Goal: Transaction & Acquisition: Purchase product/service

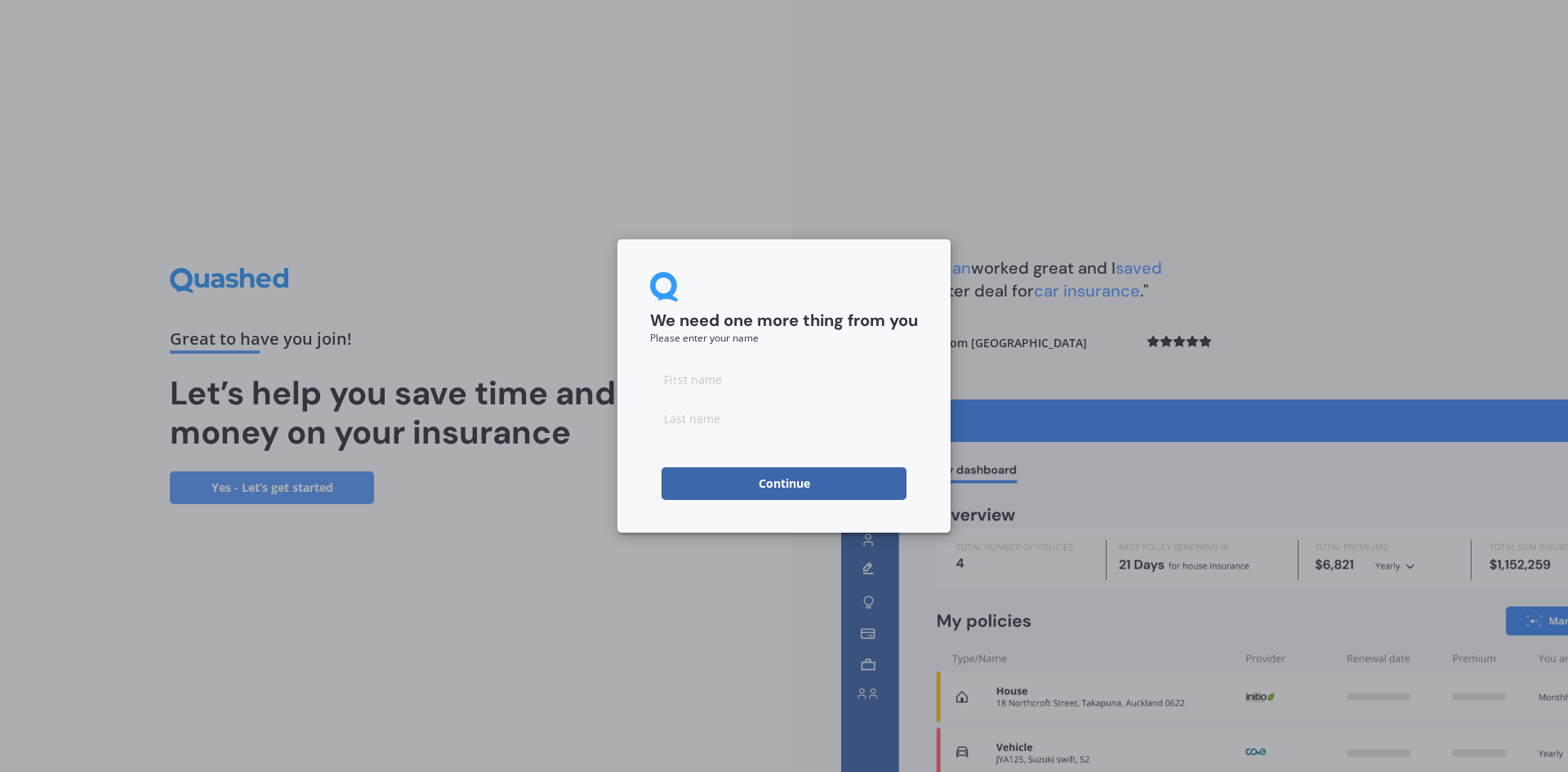
click at [688, 378] on input at bounding box center [784, 380] width 268 height 33
type input "[PERSON_NAME]"
click at [829, 478] on button "Continue" at bounding box center [784, 484] width 245 height 33
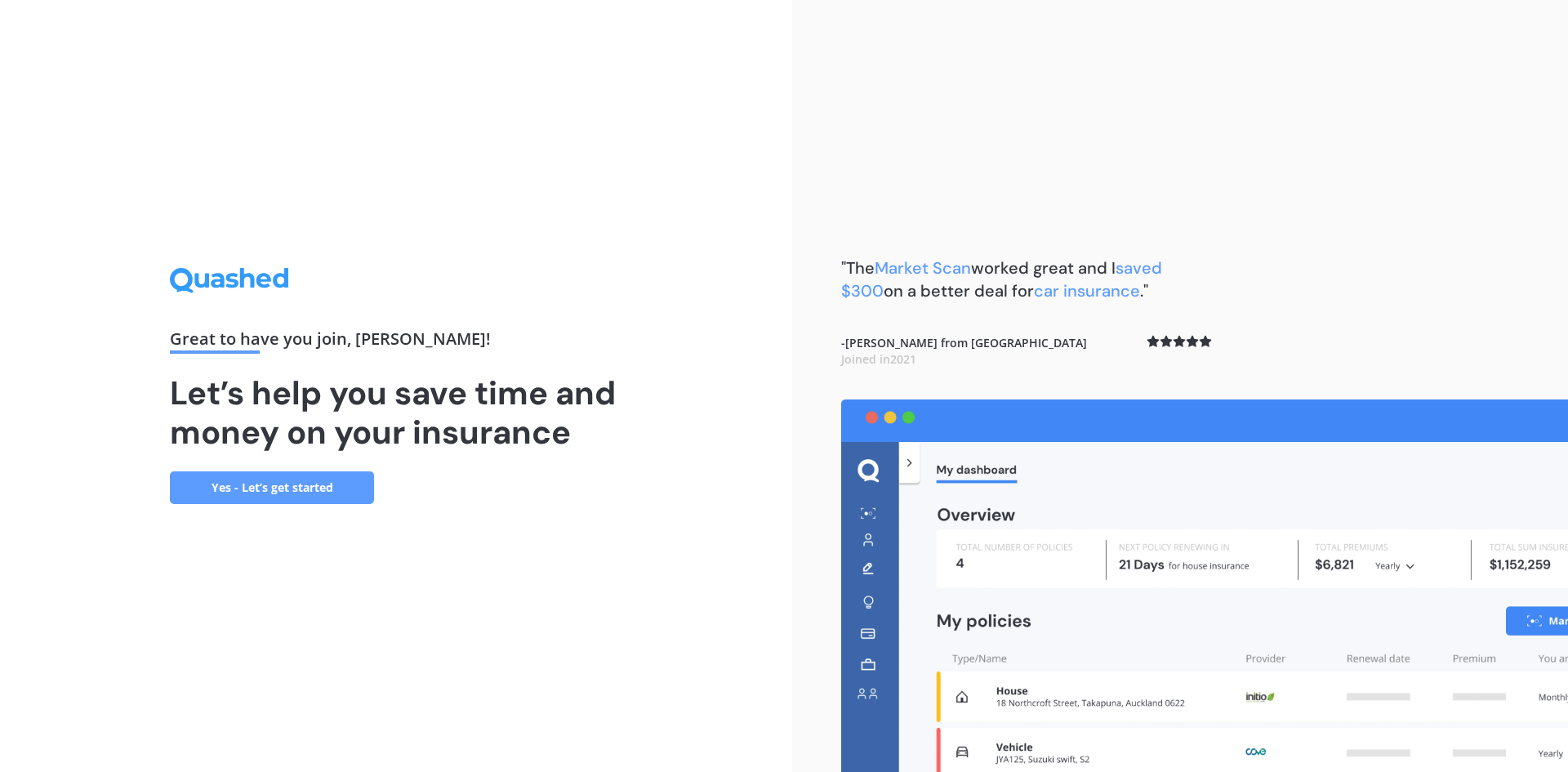
click at [295, 489] on link "Yes - Let’s get started" at bounding box center [272, 487] width 204 height 33
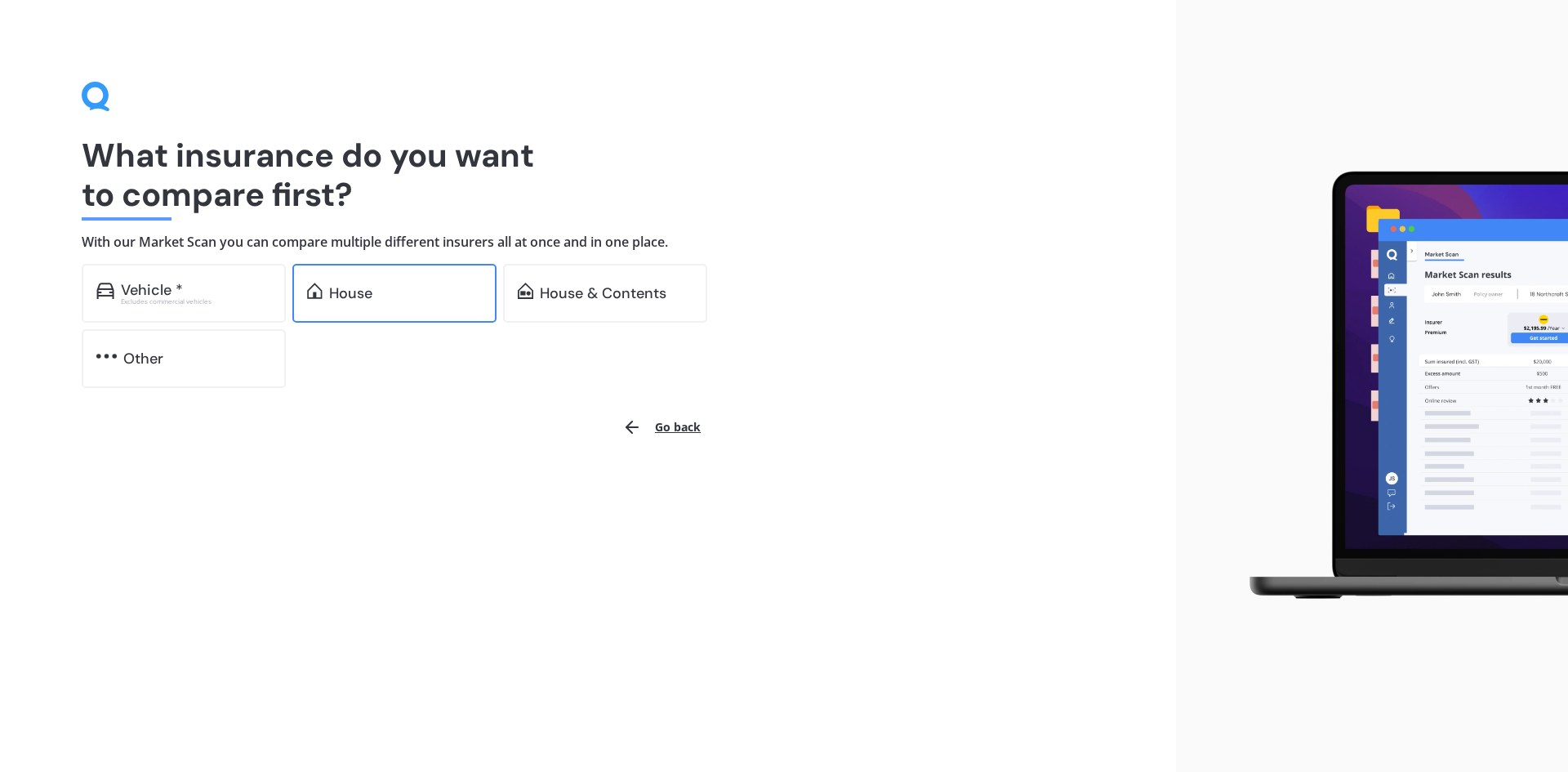
click at [433, 295] on div "House" at bounding box center [405, 293] width 152 height 17
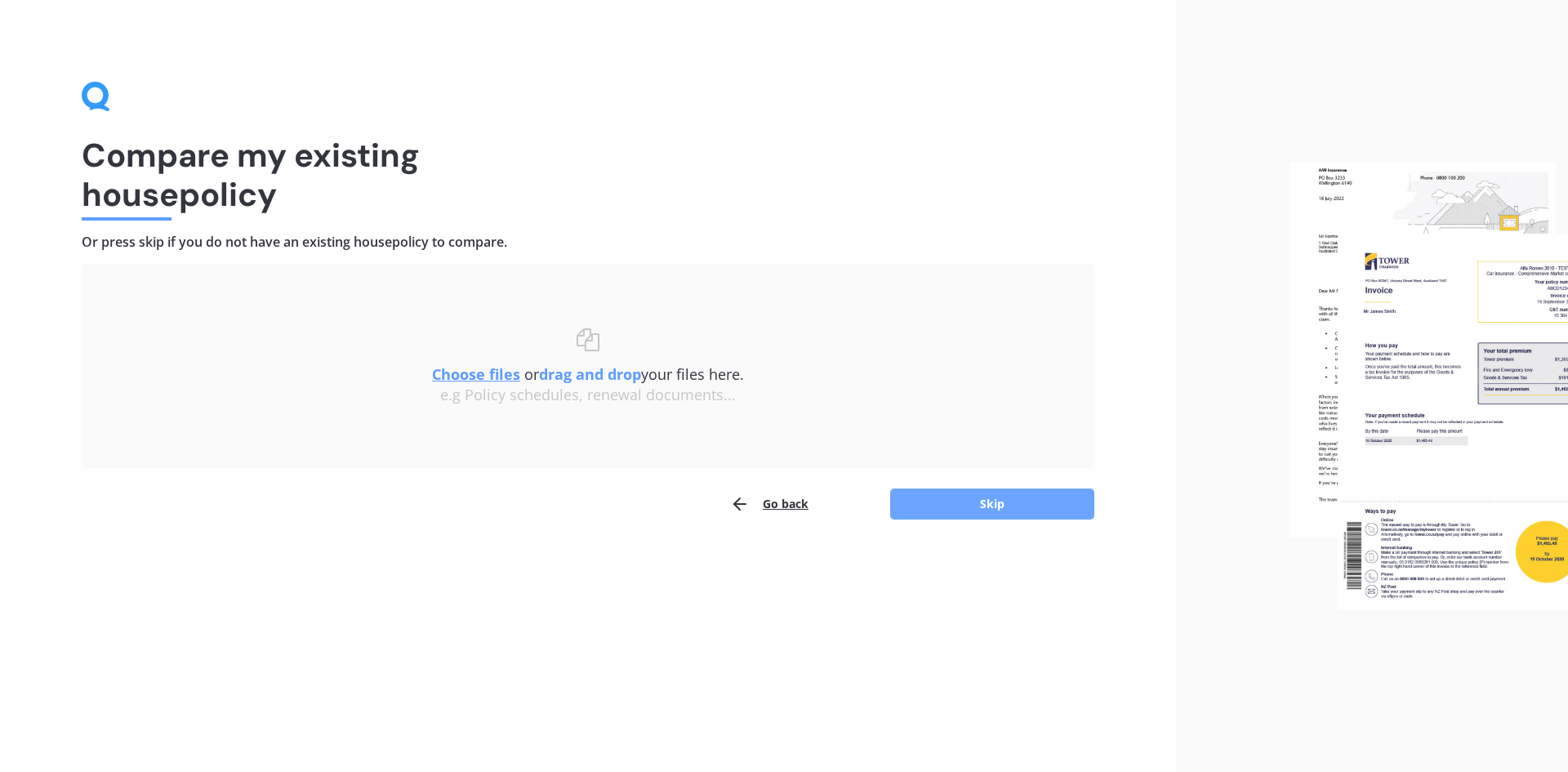
click at [971, 493] on button "Skip" at bounding box center [992, 504] width 204 height 31
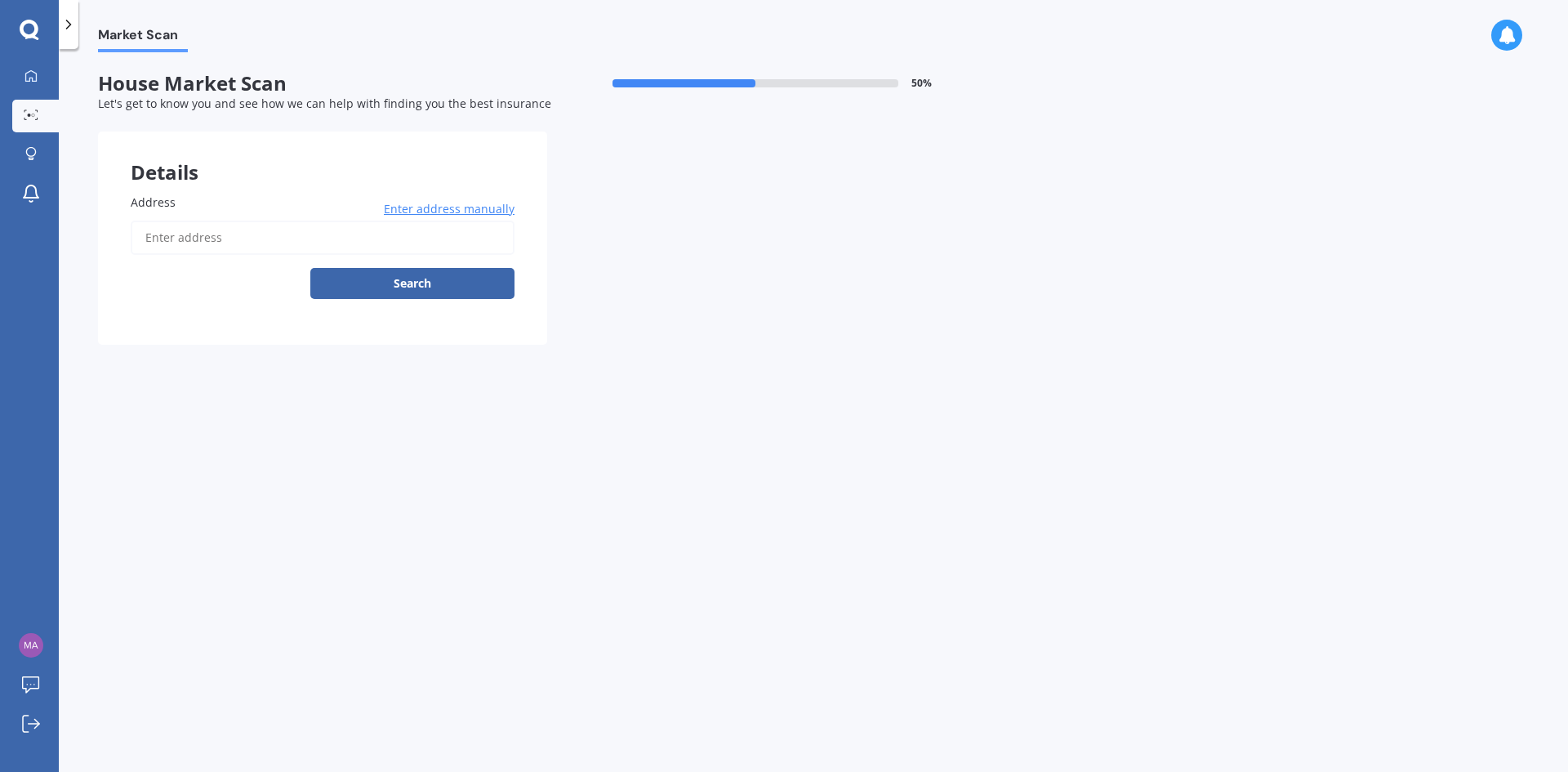
click at [233, 236] on input "Address" at bounding box center [322, 237] width 384 height 34
type input "[STREET_ADDRESS]"
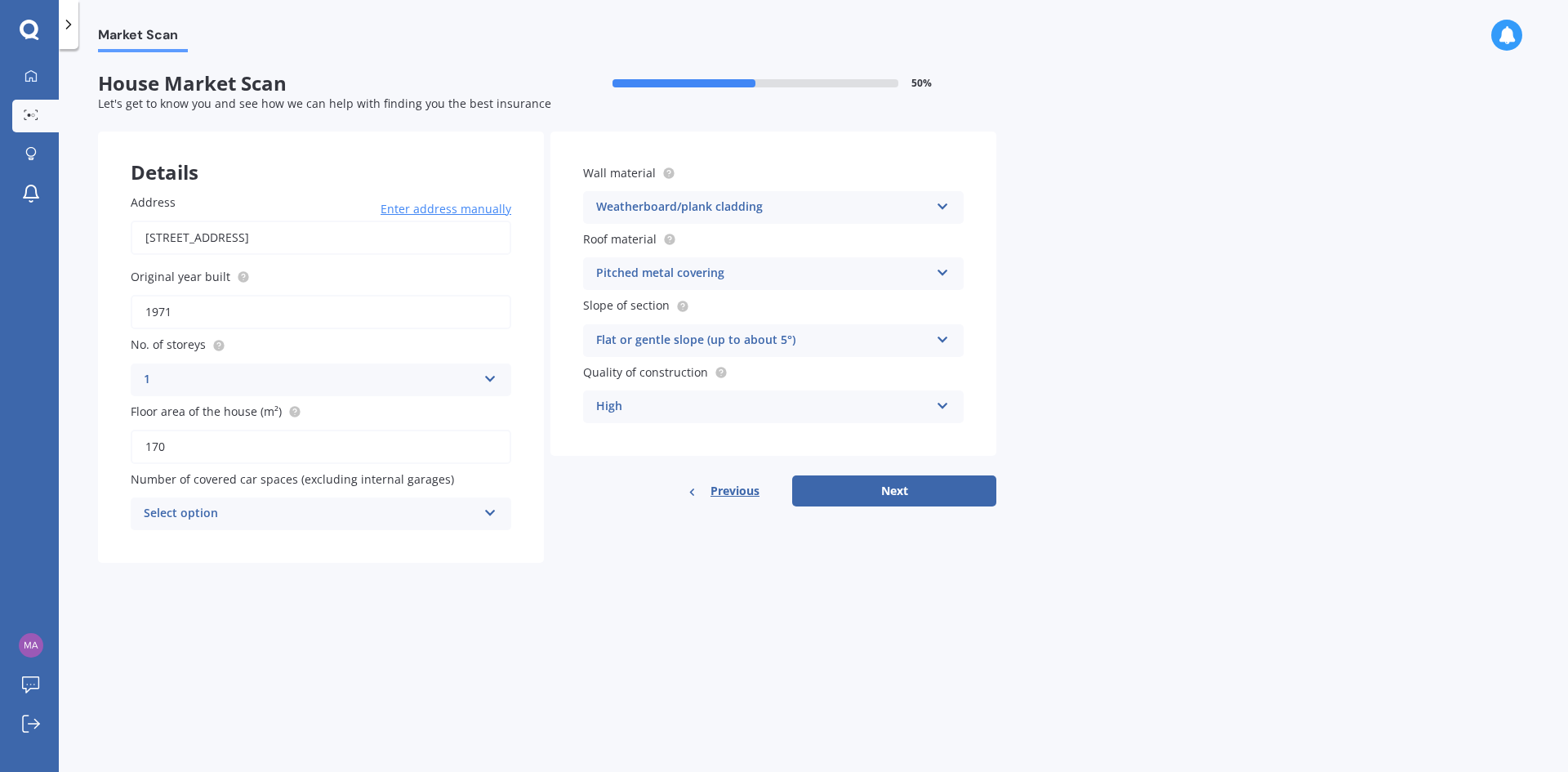
click at [487, 507] on icon at bounding box center [490, 510] width 14 height 12
click at [272, 567] on div "1" at bounding box center [320, 575] width 379 height 29
click at [931, 275] on div "Pitched metal covering Flat fibre cement Flat membrane Flat metal covering Pitc…" at bounding box center [774, 274] width 381 height 33
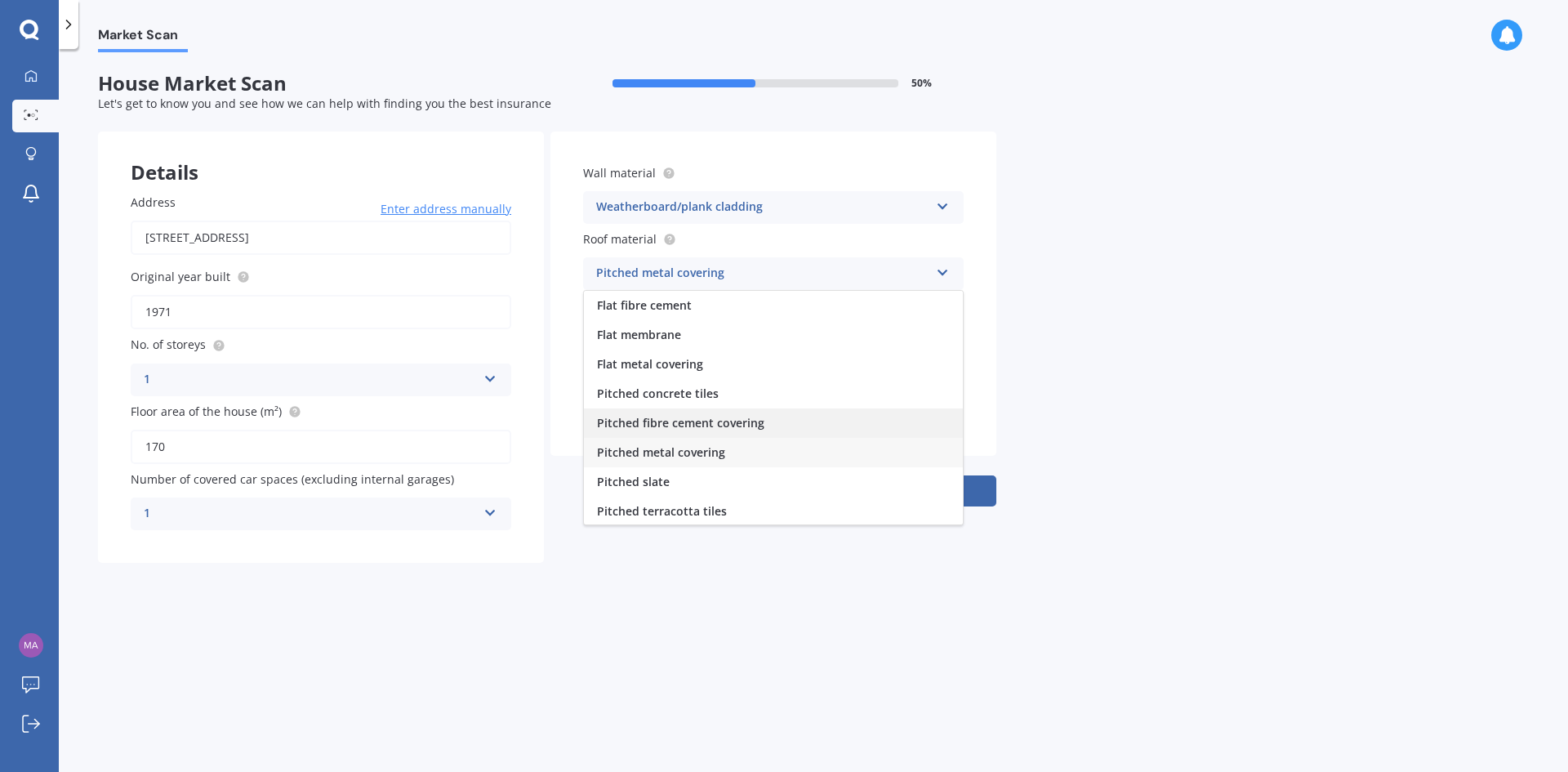
click at [632, 415] on span "Pitched fibre cement covering" at bounding box center [681, 422] width 167 height 16
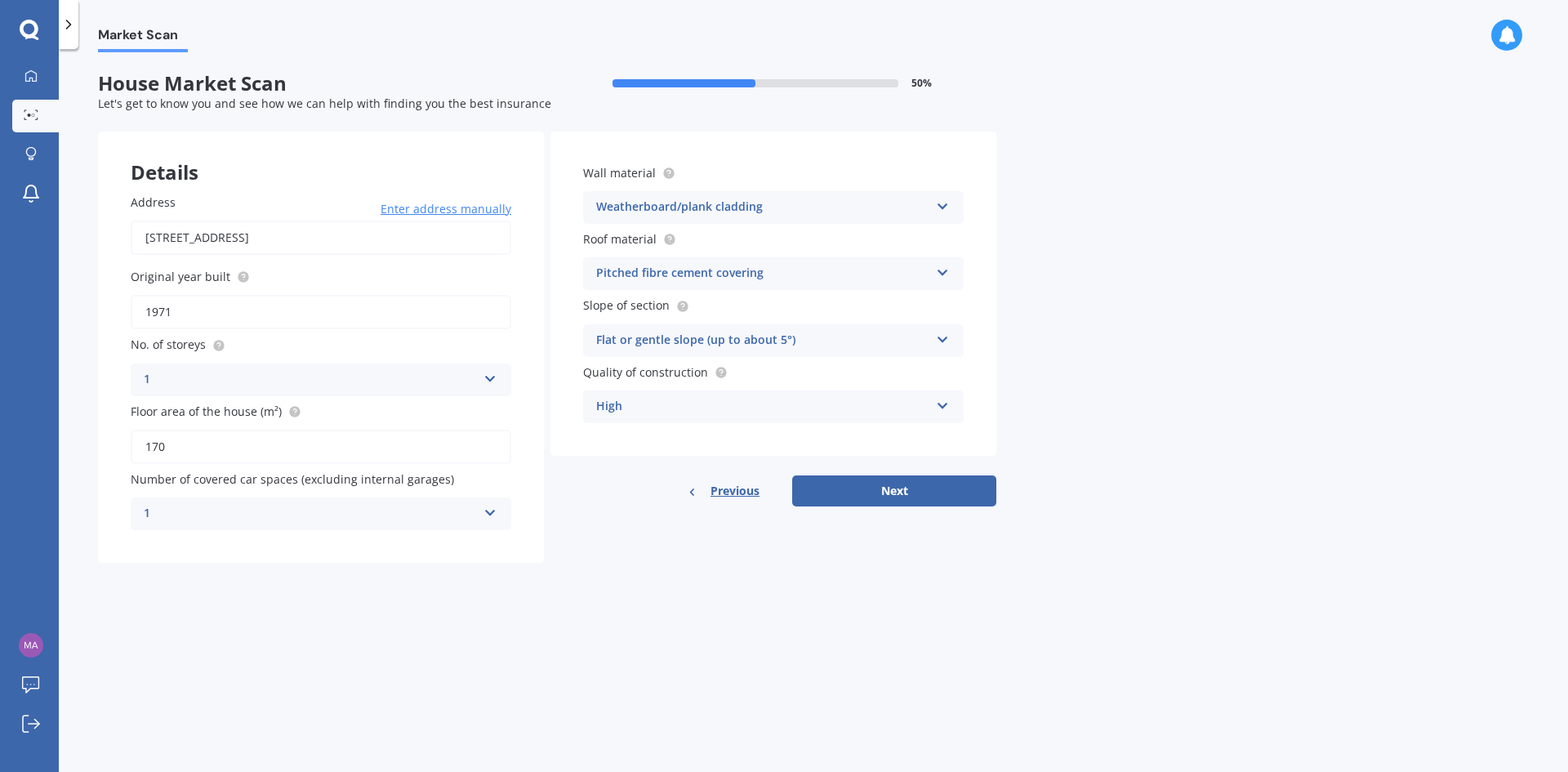
click at [918, 337] on div "Flat or gentle slope (up to about 5°)" at bounding box center [762, 341] width 333 height 19
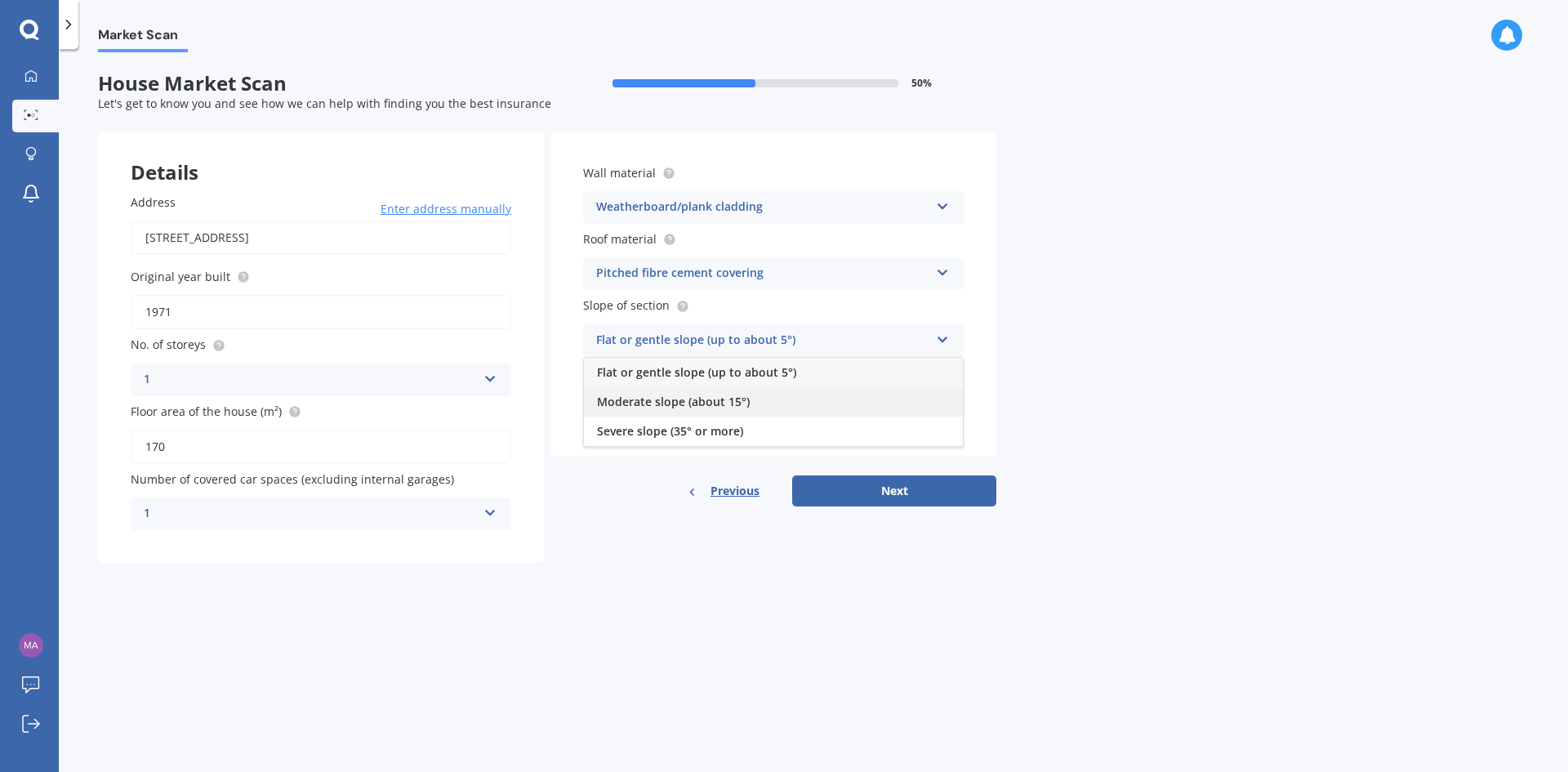
click at [716, 407] on span "Moderate slope (about 15°)" at bounding box center [673, 401] width 152 height 16
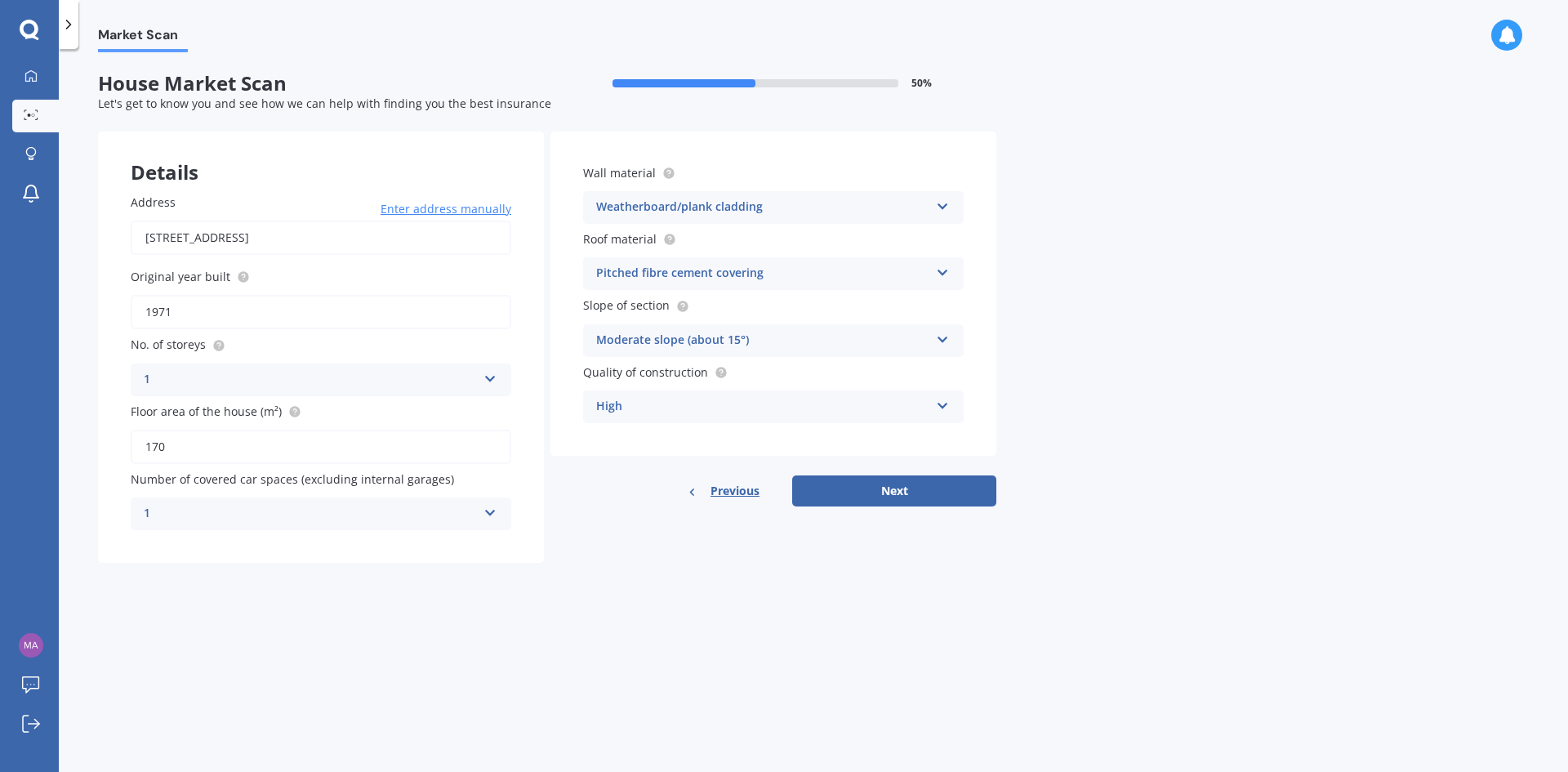
click at [703, 399] on div "High" at bounding box center [762, 407] width 333 height 19
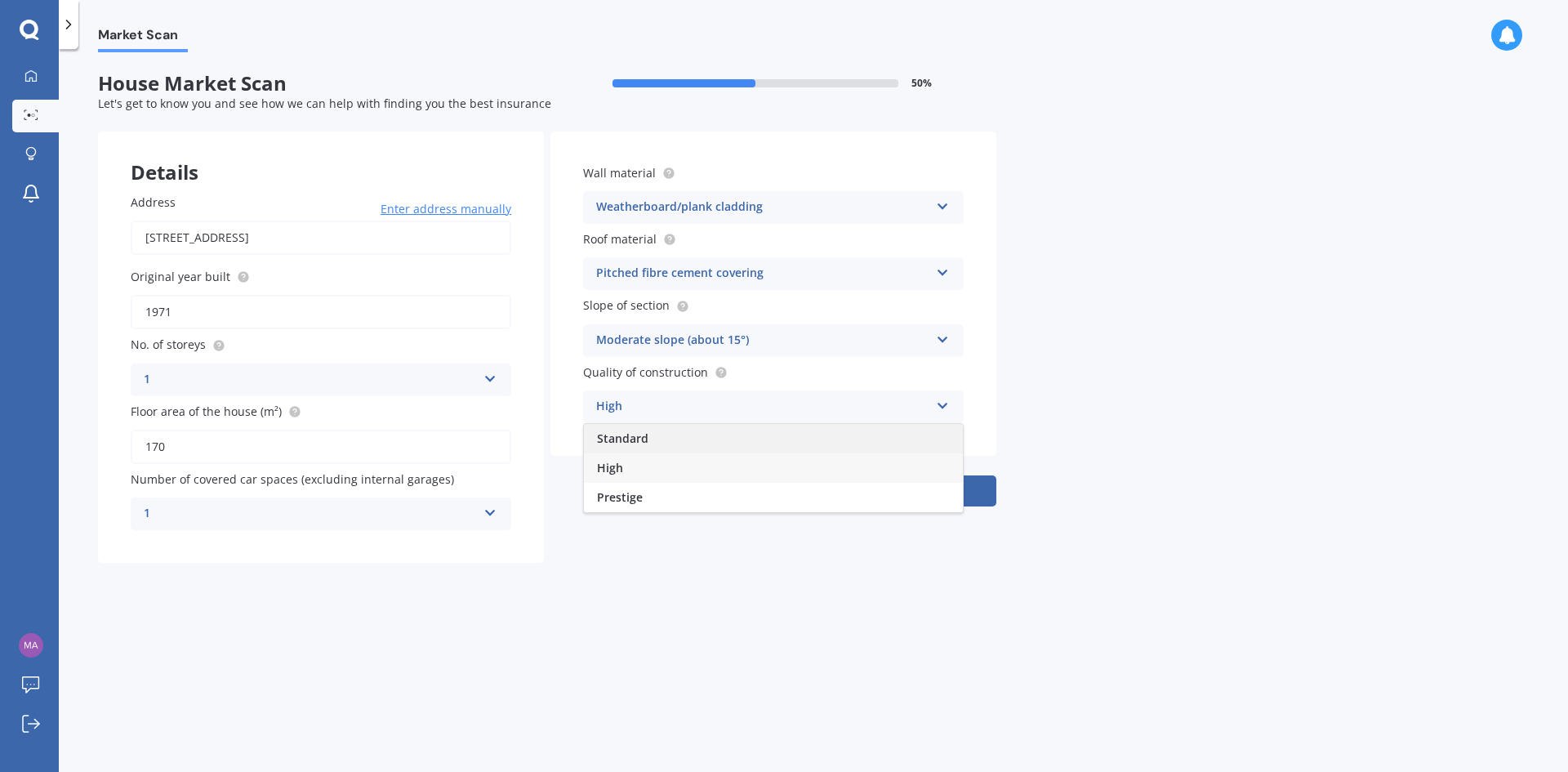
click at [653, 443] on div "Standard" at bounding box center [773, 439] width 379 height 29
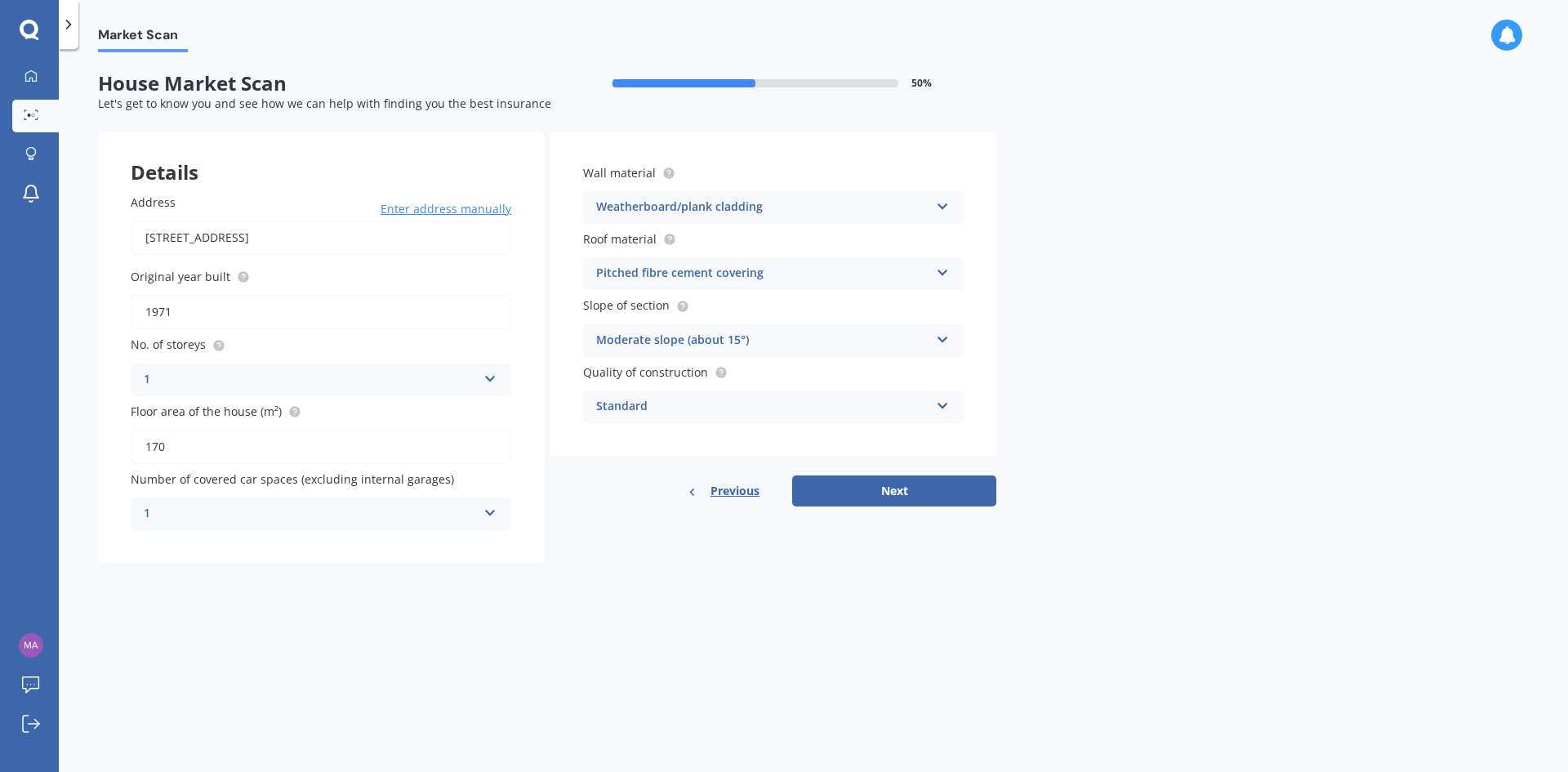
click at [935, 401] on div "Standard Standard High Prestige" at bounding box center [774, 407] width 381 height 33
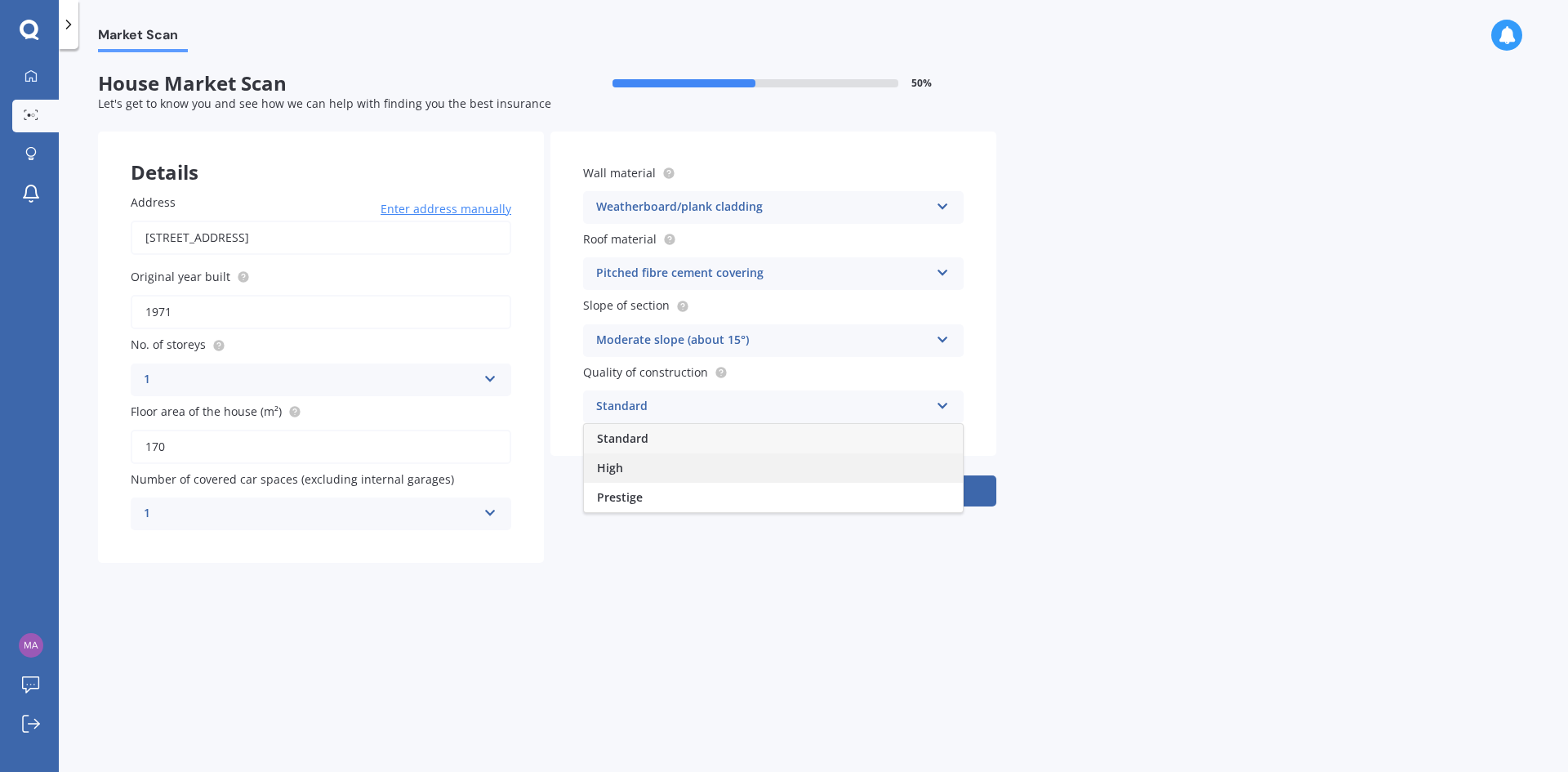
click at [641, 471] on div "High" at bounding box center [773, 468] width 379 height 29
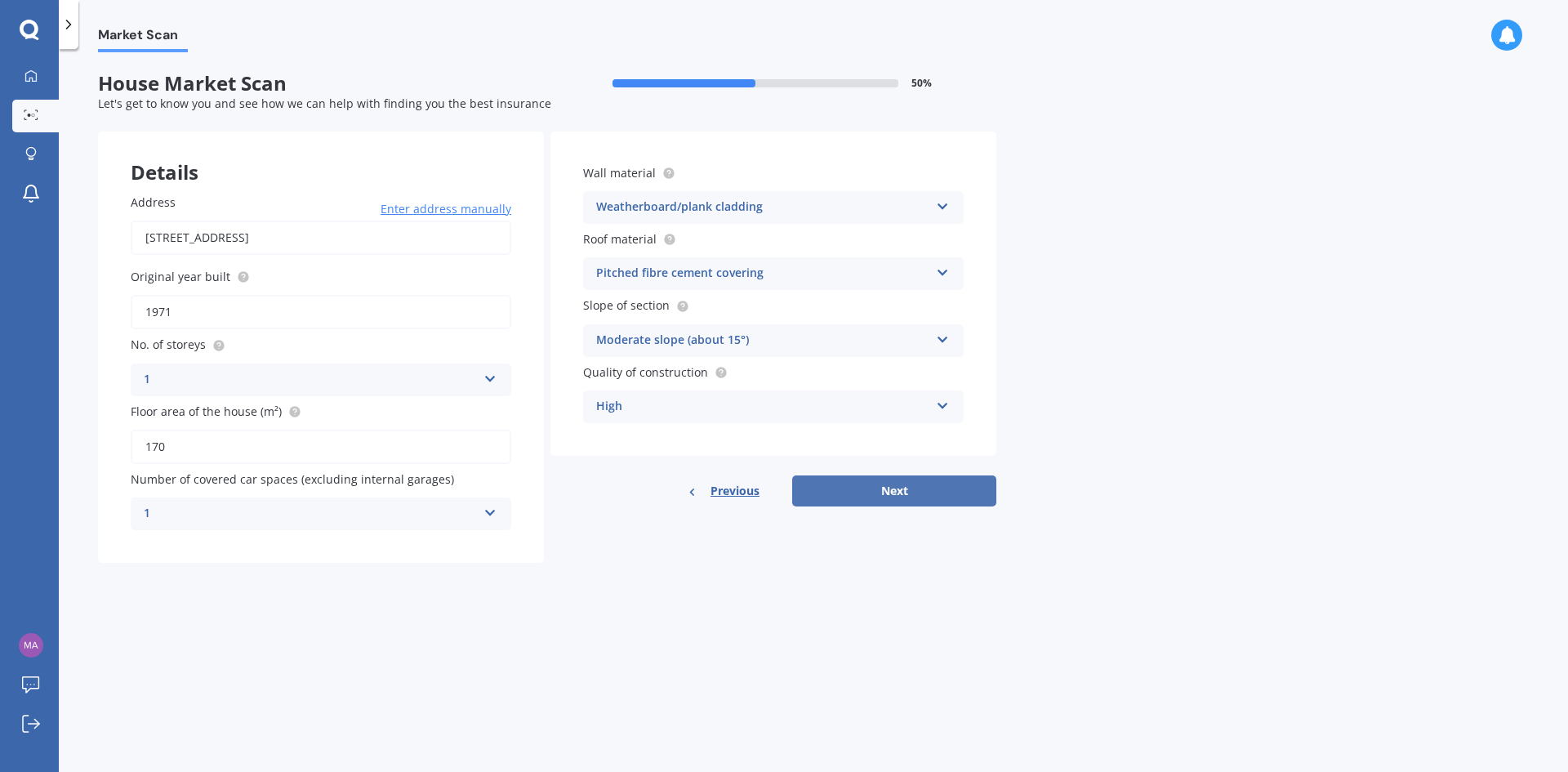
click at [879, 484] on button "Next" at bounding box center [894, 491] width 204 height 31
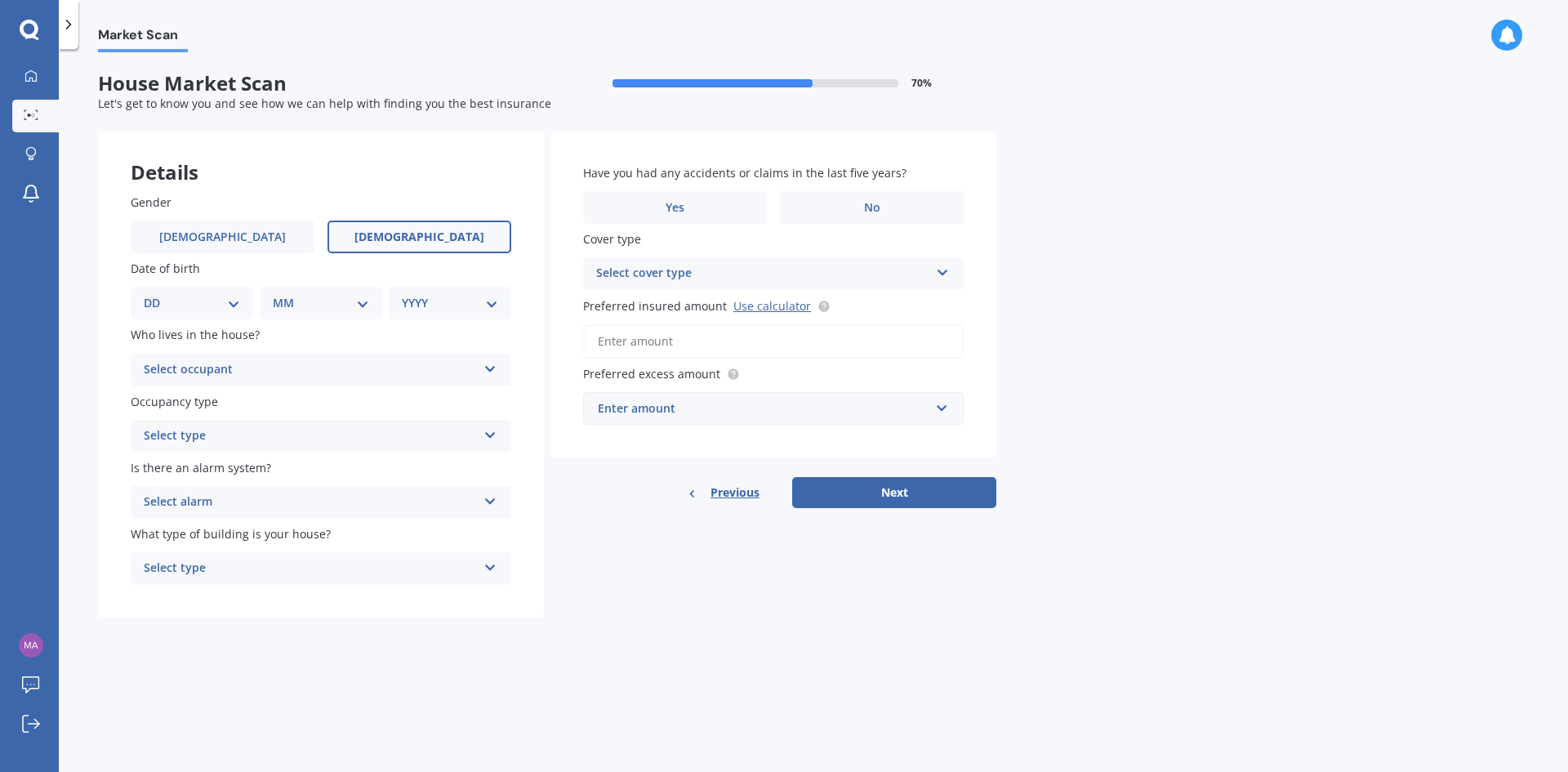
click at [415, 239] on span "[DEMOGRAPHIC_DATA]" at bounding box center [419, 237] width 130 height 14
click at [0, 0] on input "[DEMOGRAPHIC_DATA]" at bounding box center [0, 0] width 0 height 0
click at [239, 305] on select "DD 01 02 03 04 05 06 07 08 09 10 11 12 13 14 15 16 17 18 19 20 21 22 23 24 25 2…" at bounding box center [191, 303] width 96 height 18
select select "02"
click at [157, 294] on select "DD 01 02 03 04 05 06 07 08 09 10 11 12 13 14 15 16 17 18 19 20 21 22 23 24 25 2…" at bounding box center [191, 303] width 96 height 18
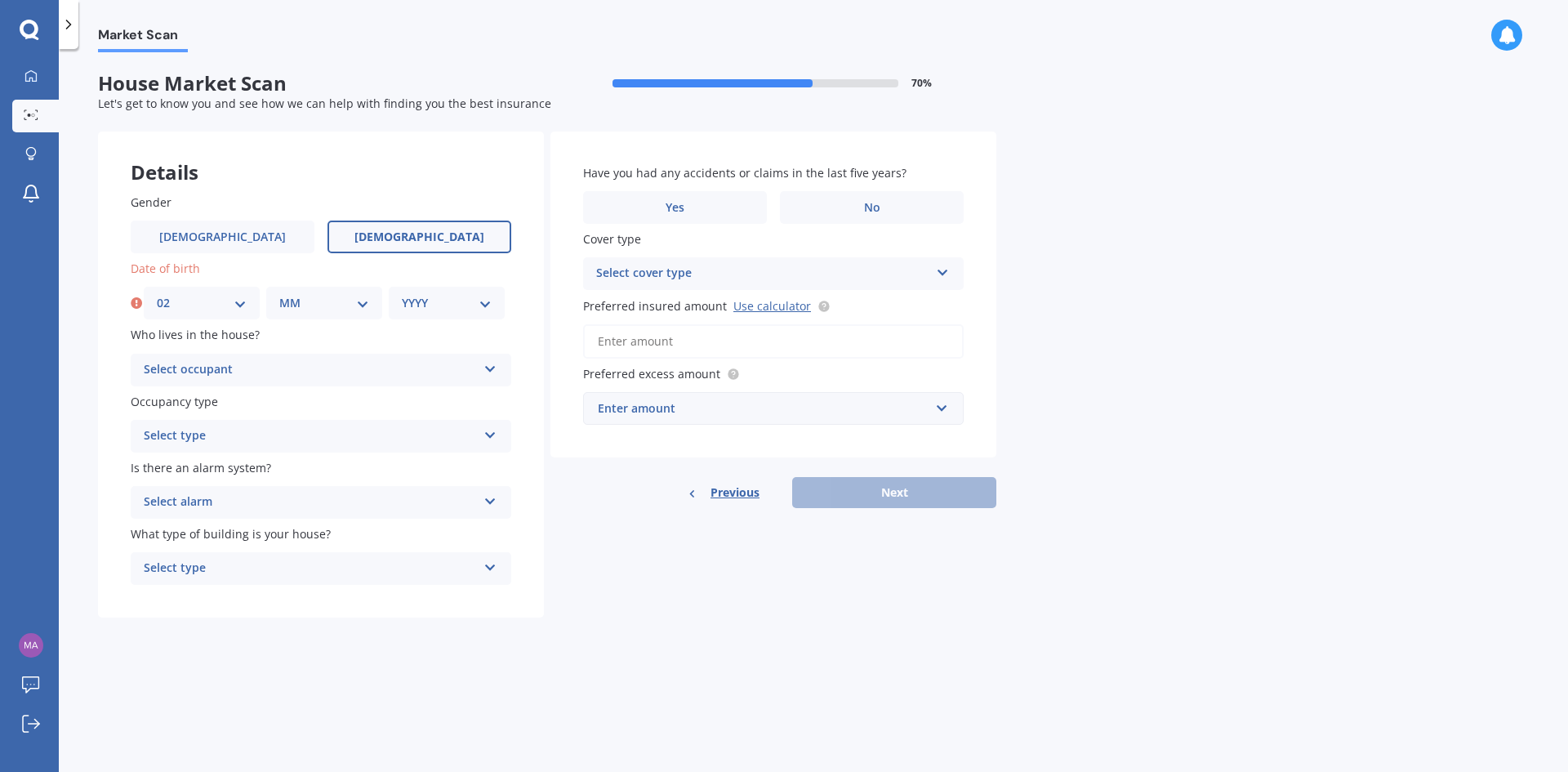
click at [303, 306] on select "MM 01 02 03 04 05 06 07 08 09 10 11 12" at bounding box center [324, 303] width 90 height 18
select select "07"
click at [280, 294] on select "MM 01 02 03 04 05 06 07 08 09 10 11 12" at bounding box center [324, 303] width 90 height 18
click at [419, 297] on select "YYYY 2009 2008 2007 2006 2005 2004 2003 2002 2001 2000 1999 1998 1997 1996 1995…" at bounding box center [447, 303] width 90 height 18
select select "1978"
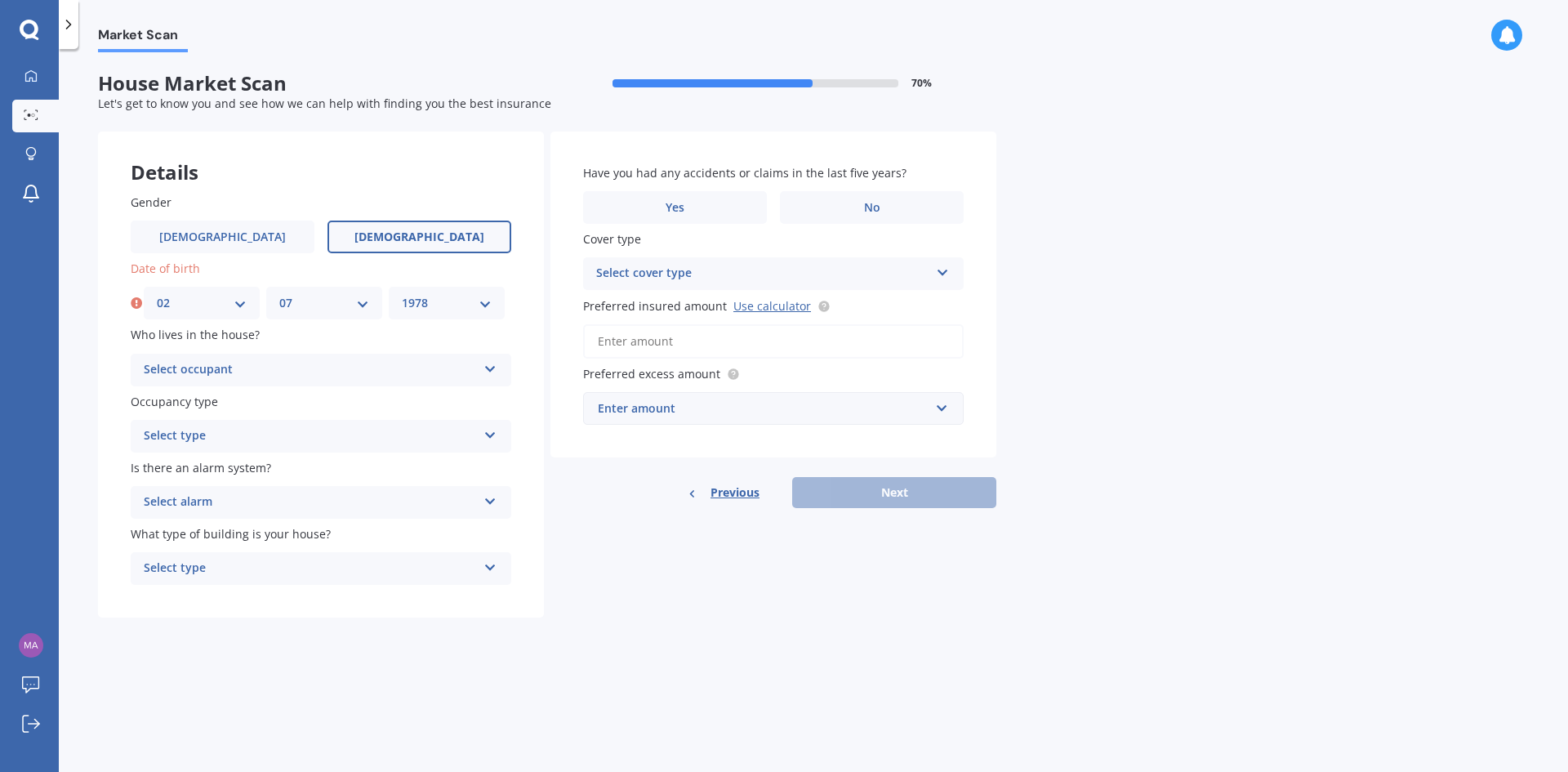
click at [402, 294] on select "YYYY 2009 2008 2007 2006 2005 2004 2003 2002 2001 2000 1999 1998 1997 1996 1995…" at bounding box center [447, 303] width 90 height 18
click at [320, 367] on div "Select occupant" at bounding box center [310, 370] width 333 height 19
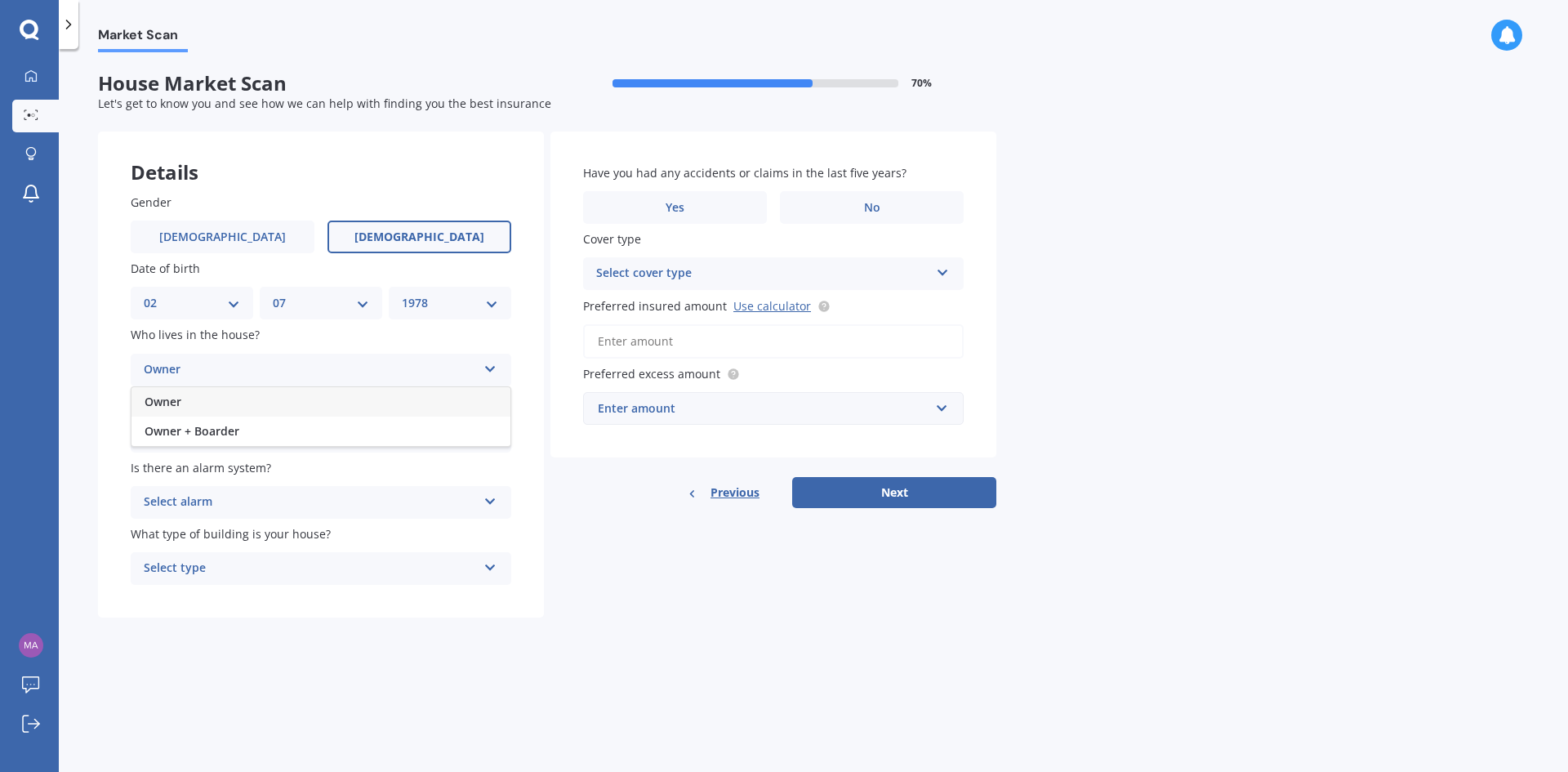
click at [175, 402] on span "Owner" at bounding box center [163, 401] width 37 height 16
click at [203, 435] on div "Select type" at bounding box center [310, 436] width 333 height 19
click at [208, 470] on div "Permanent" at bounding box center [320, 468] width 379 height 29
click at [224, 496] on div "Select alarm" at bounding box center [310, 502] width 333 height 19
click at [160, 591] on span "No" at bounding box center [152, 592] width 17 height 16
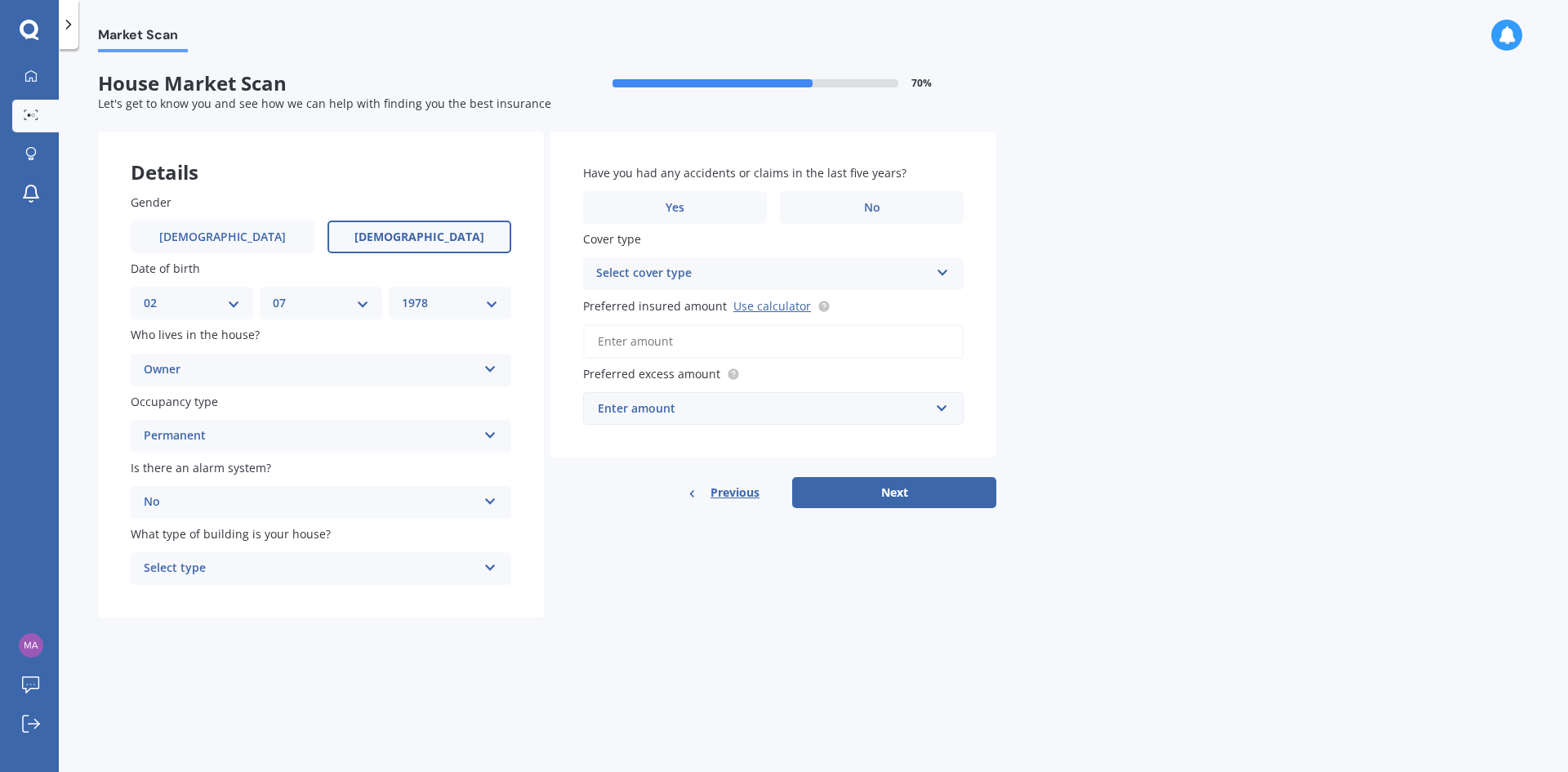
click at [203, 559] on div "Select type" at bounding box center [310, 568] width 333 height 19
click at [204, 597] on span "Freestanding" at bounding box center [181, 600] width 73 height 16
click at [816, 208] on label "No" at bounding box center [871, 208] width 183 height 33
click at [0, 0] on input "No" at bounding box center [0, 0] width 0 height 0
click at [666, 272] on div "Select cover type" at bounding box center [762, 274] width 333 height 19
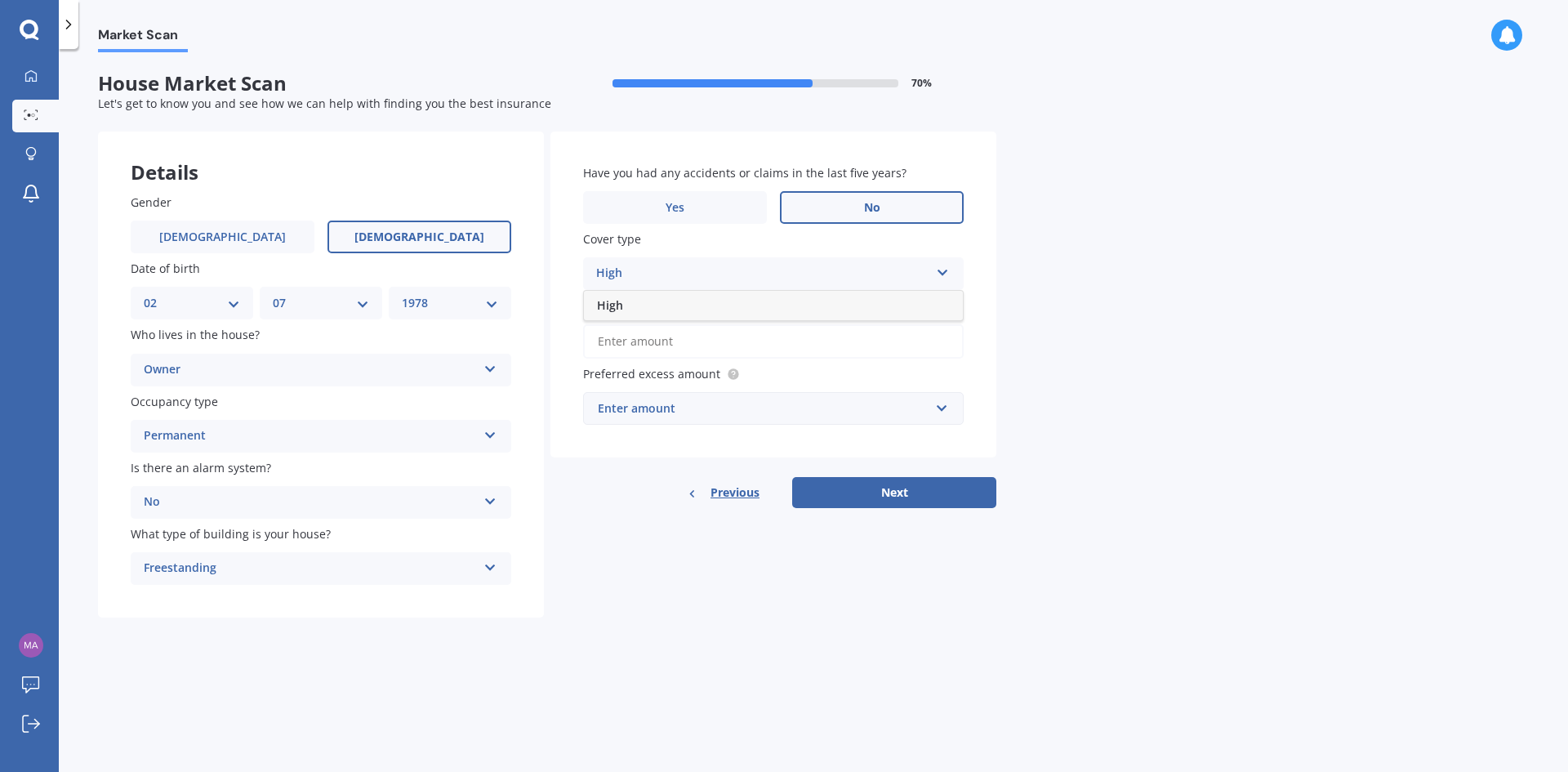
click at [627, 272] on div "High" at bounding box center [762, 274] width 333 height 19
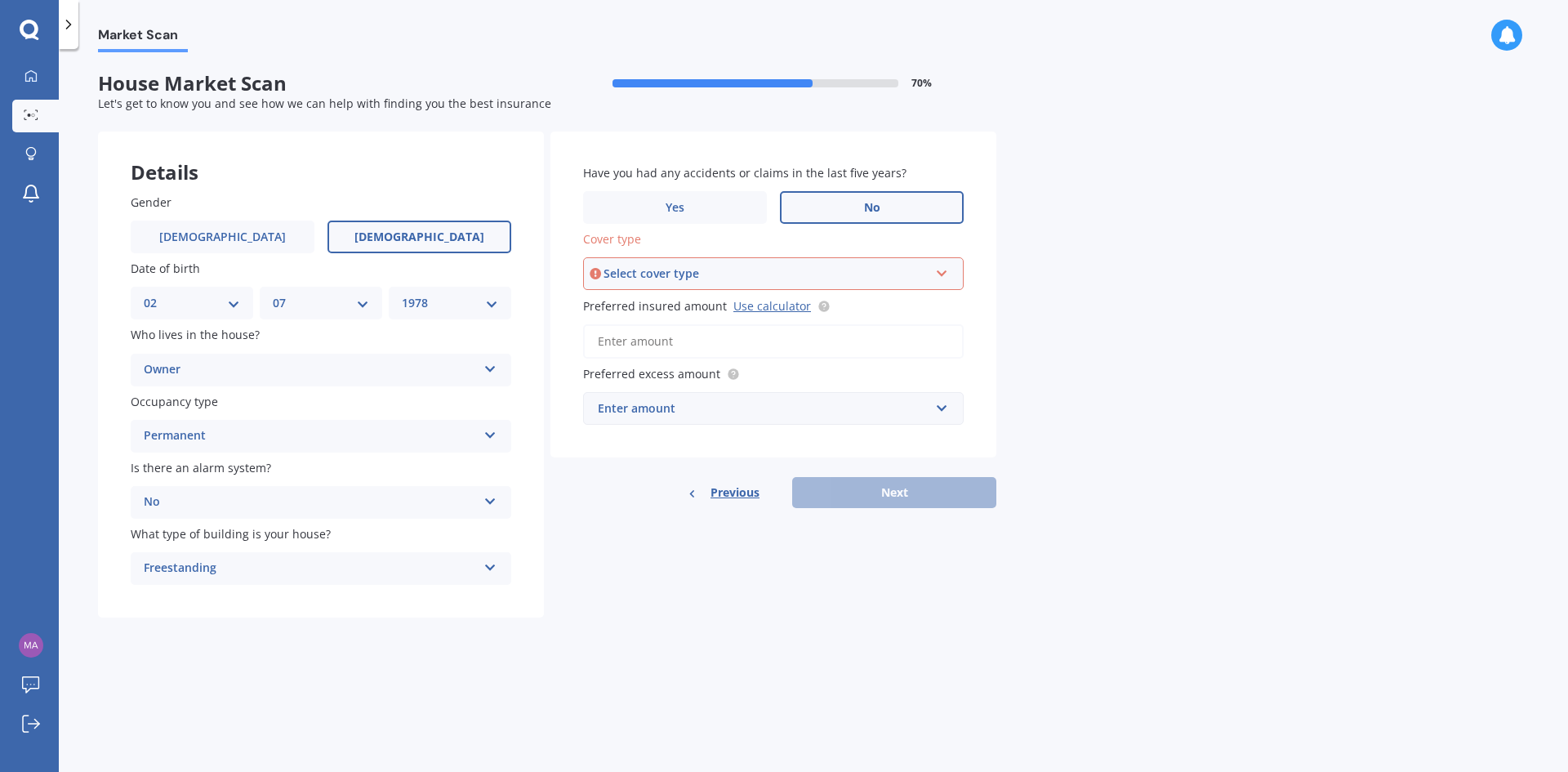
click at [796, 275] on div "Select cover type" at bounding box center [766, 274] width 325 height 18
click at [680, 308] on div "High" at bounding box center [773, 305] width 378 height 29
click at [654, 346] on input "Preferred insured amount Use calculator" at bounding box center [774, 341] width 381 height 34
click at [748, 305] on link "Use calculator" at bounding box center [772, 306] width 78 height 16
click at [647, 336] on input "Preferred insured amount Use calculator" at bounding box center [774, 341] width 381 height 34
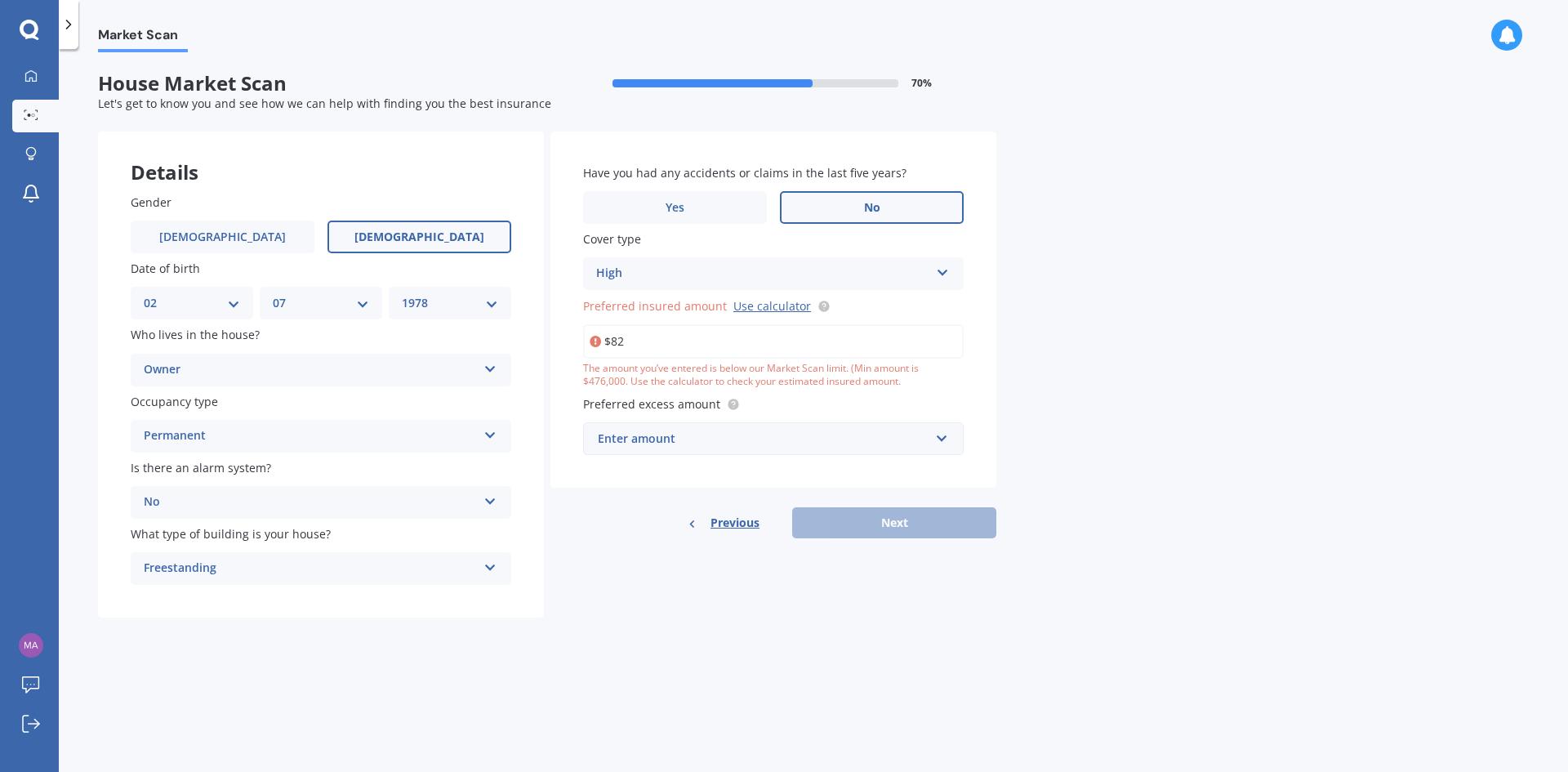
type input "$8"
click at [932, 324] on input "$2,150" at bounding box center [774, 341] width 381 height 34
type input "$2,150"
click at [878, 273] on div "High" at bounding box center [762, 274] width 333 height 19
click at [680, 298] on div "High" at bounding box center [773, 305] width 379 height 29
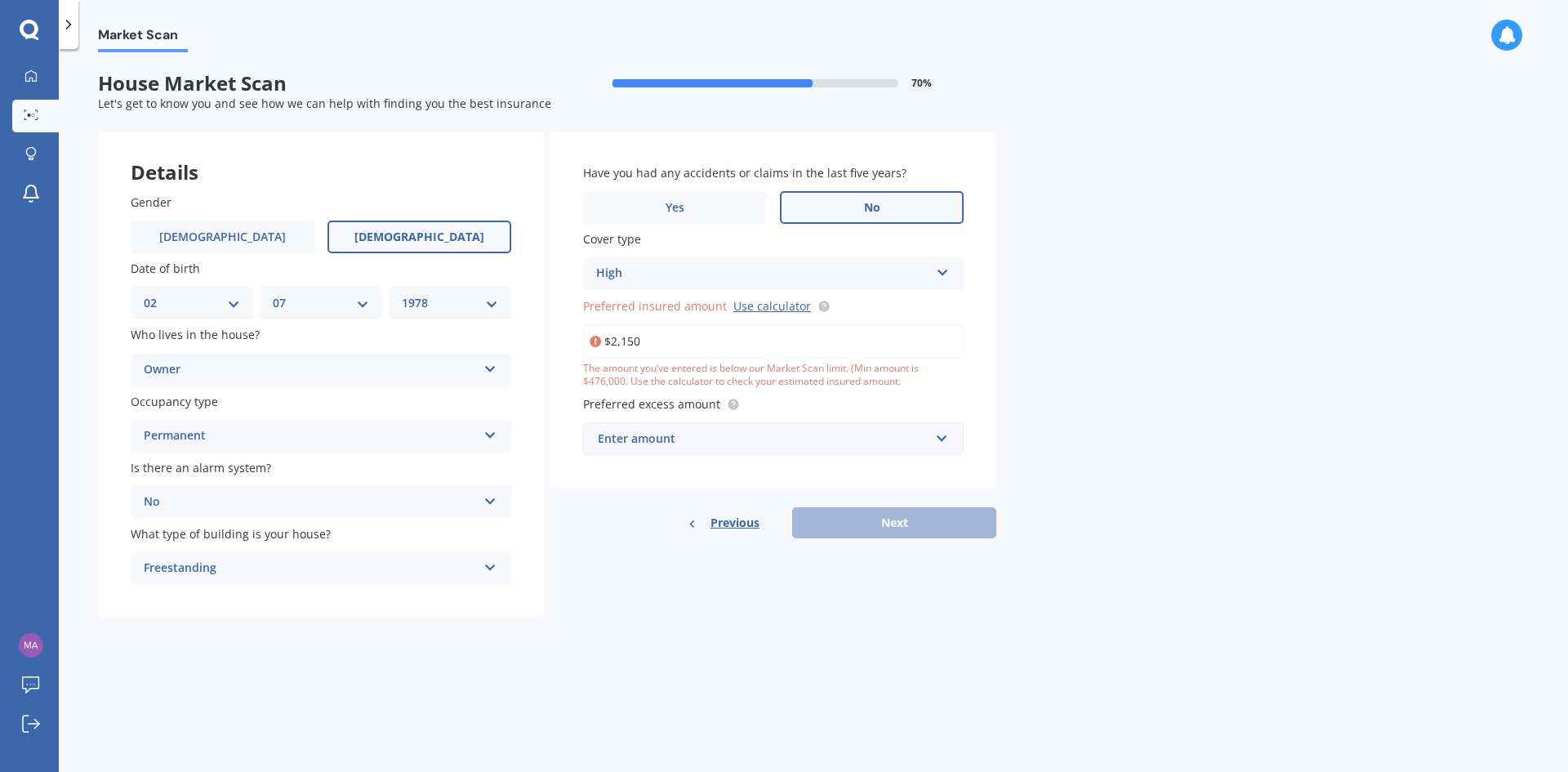
click at [634, 352] on input "$2,150" at bounding box center [774, 341] width 381 height 34
drag, startPoint x: 625, startPoint y: 340, endPoint x: 573, endPoint y: 340, distance: 52.0
click at [573, 340] on div "Have you had any accidents or claims in the last five years? Yes No Cover type …" at bounding box center [773, 310] width 446 height 357
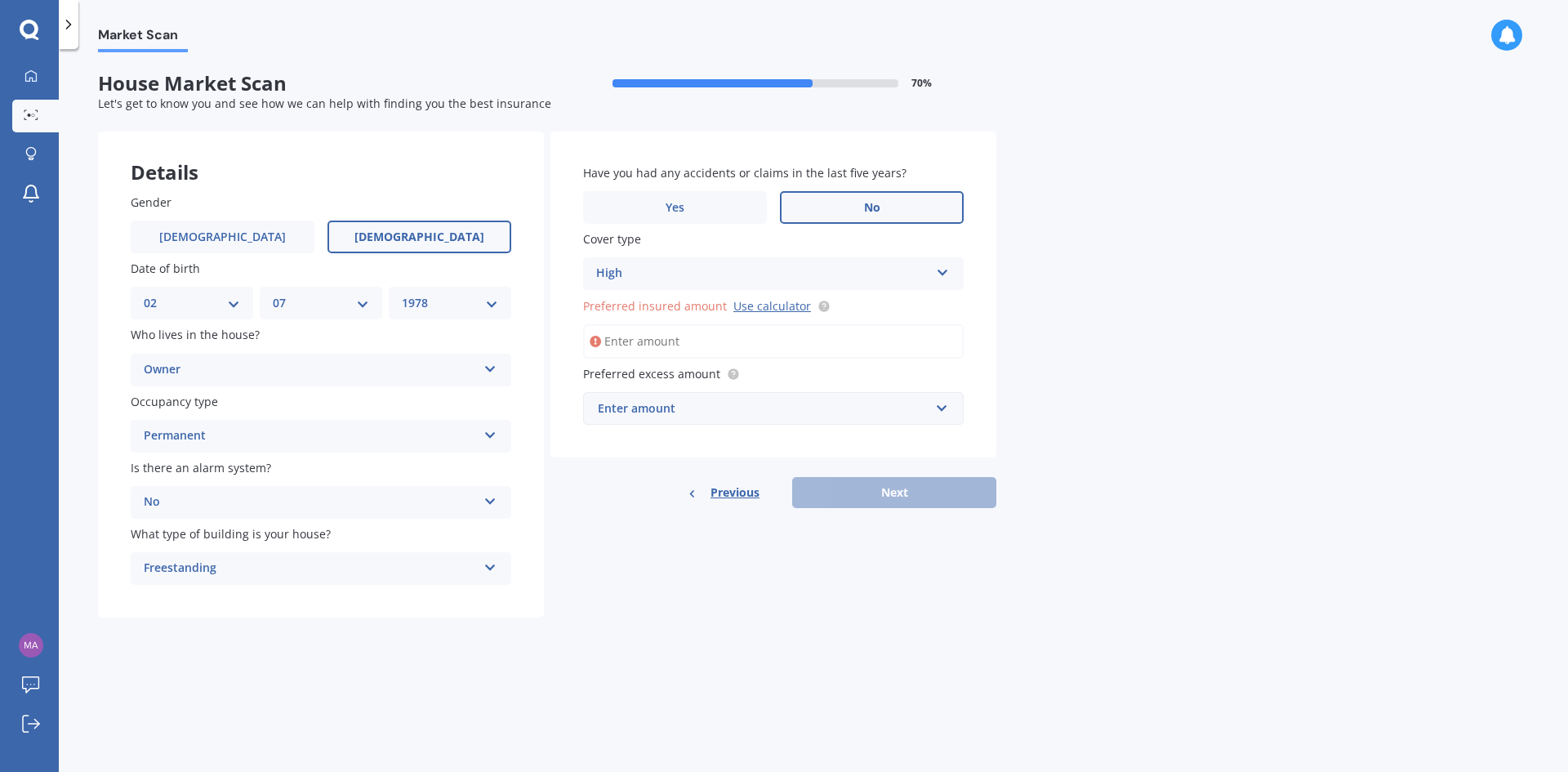
click at [677, 409] on div "Enter amount" at bounding box center [764, 408] width 332 height 18
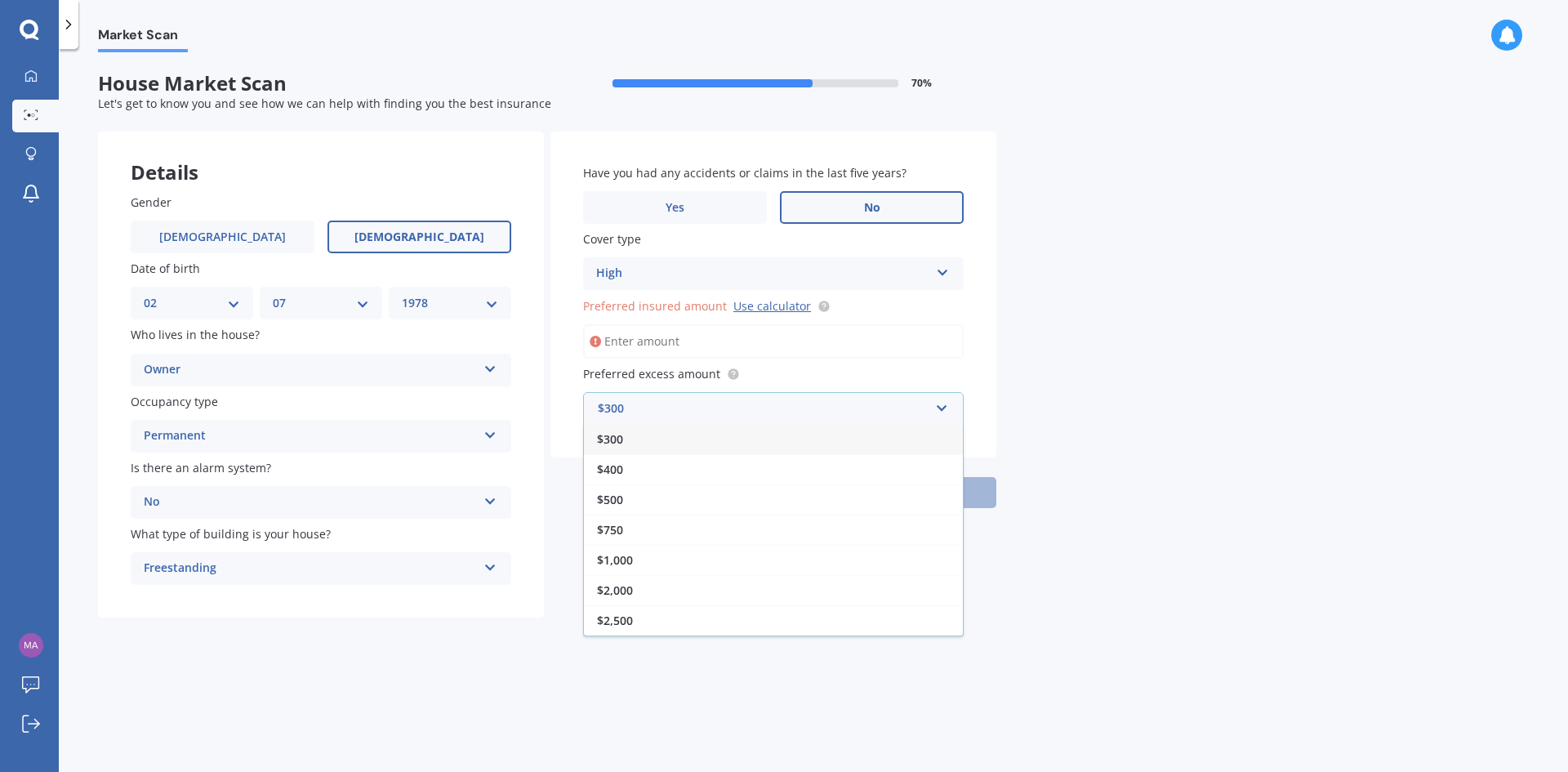
click at [622, 435] on span "$300" at bounding box center [610, 439] width 26 height 16
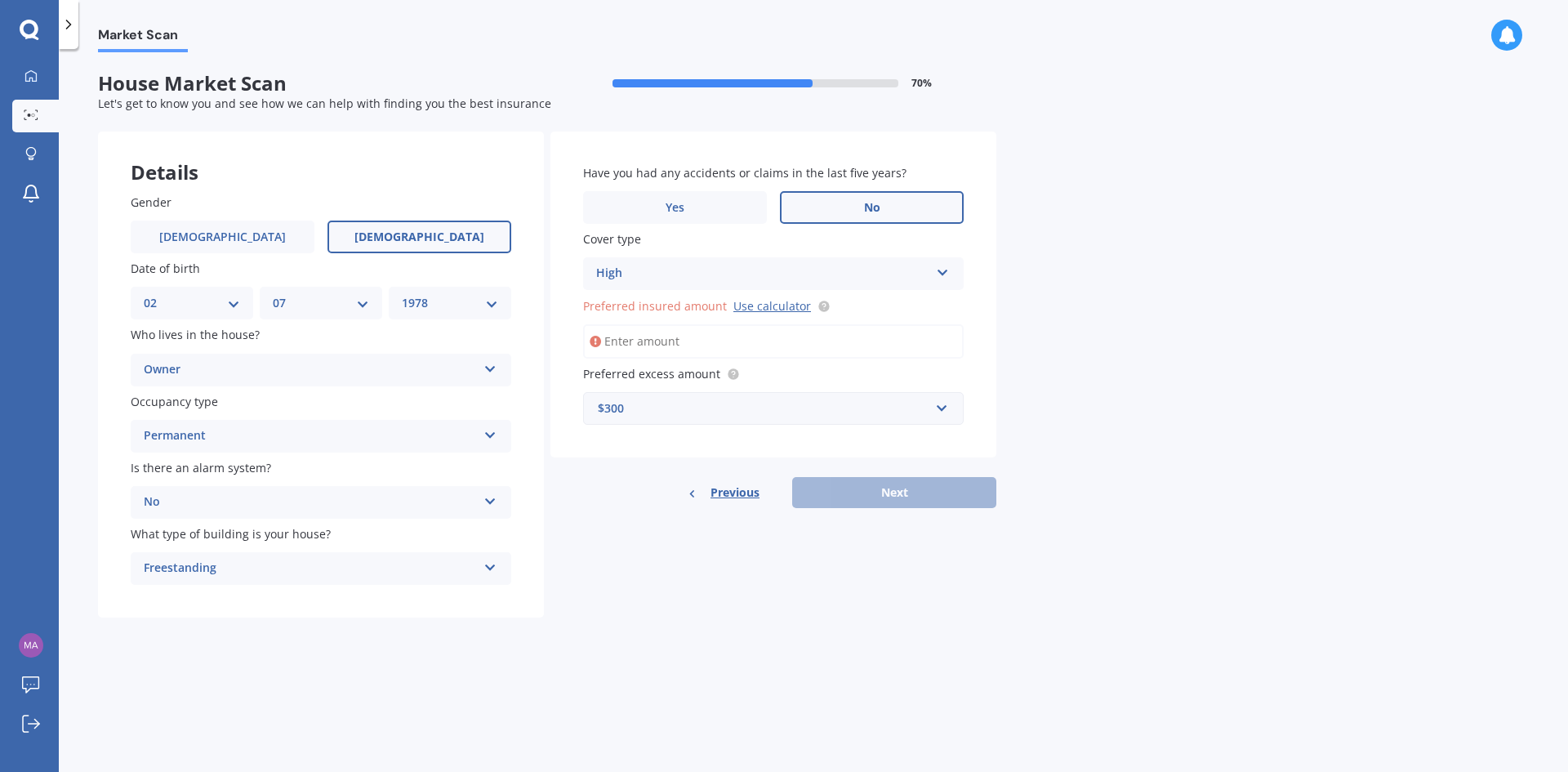
click at [671, 344] on input "Preferred insured amount Use calculator" at bounding box center [774, 341] width 381 height 34
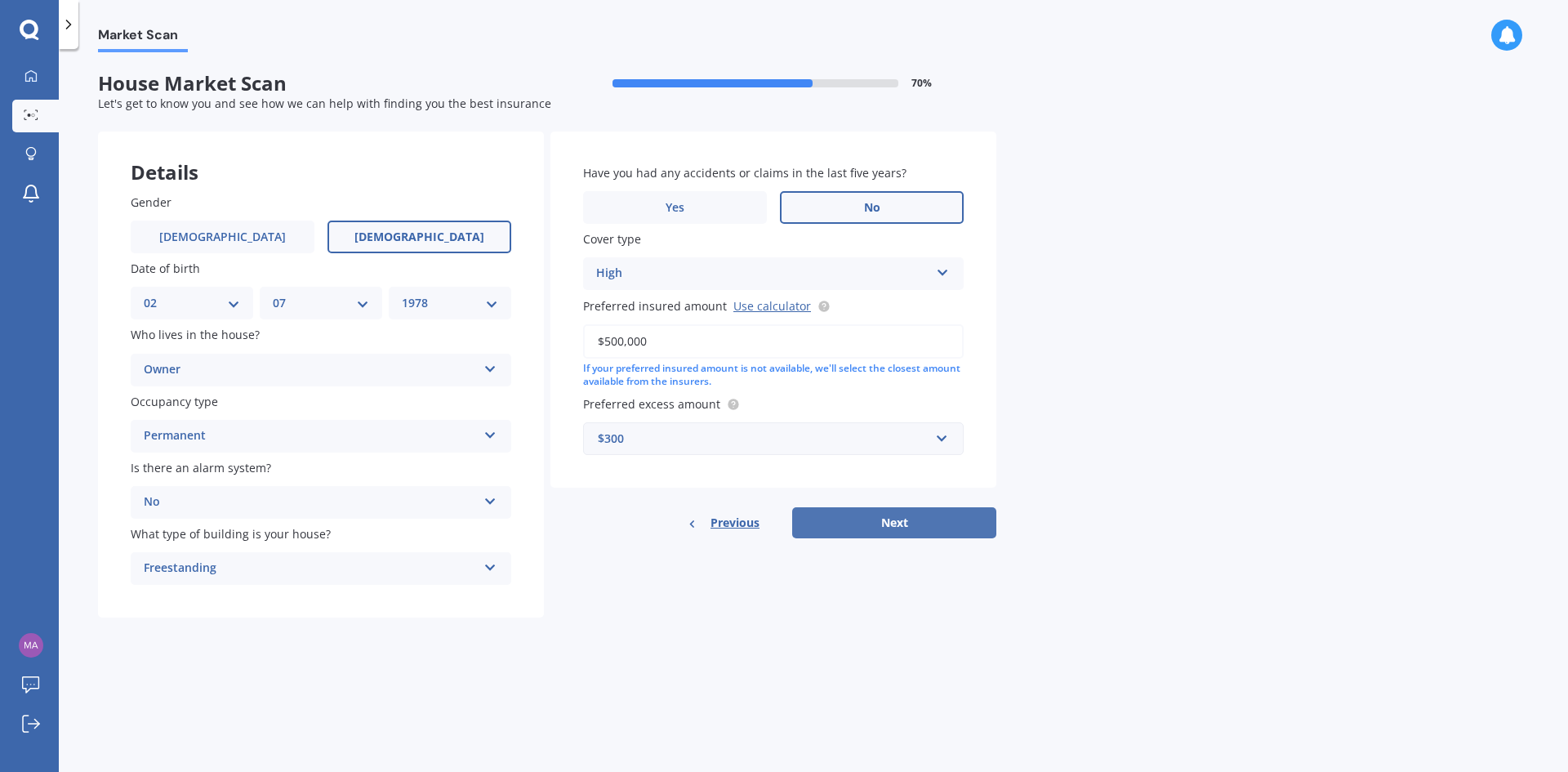
type input "$500,000"
click at [929, 529] on button "Next" at bounding box center [894, 522] width 204 height 31
select select "02"
select select "07"
select select "1978"
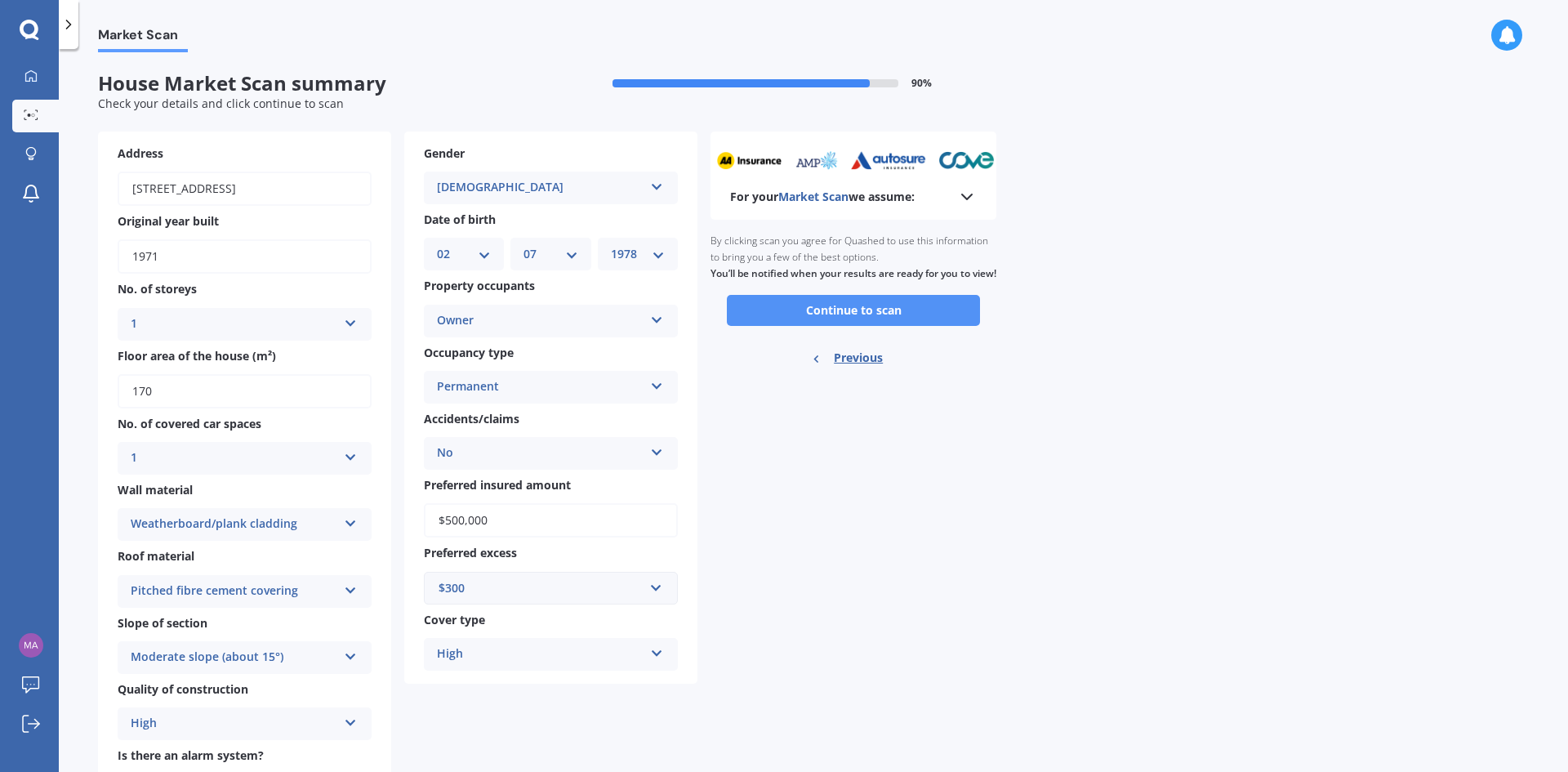
click at [860, 319] on button "Continue to scan" at bounding box center [853, 311] width 253 height 31
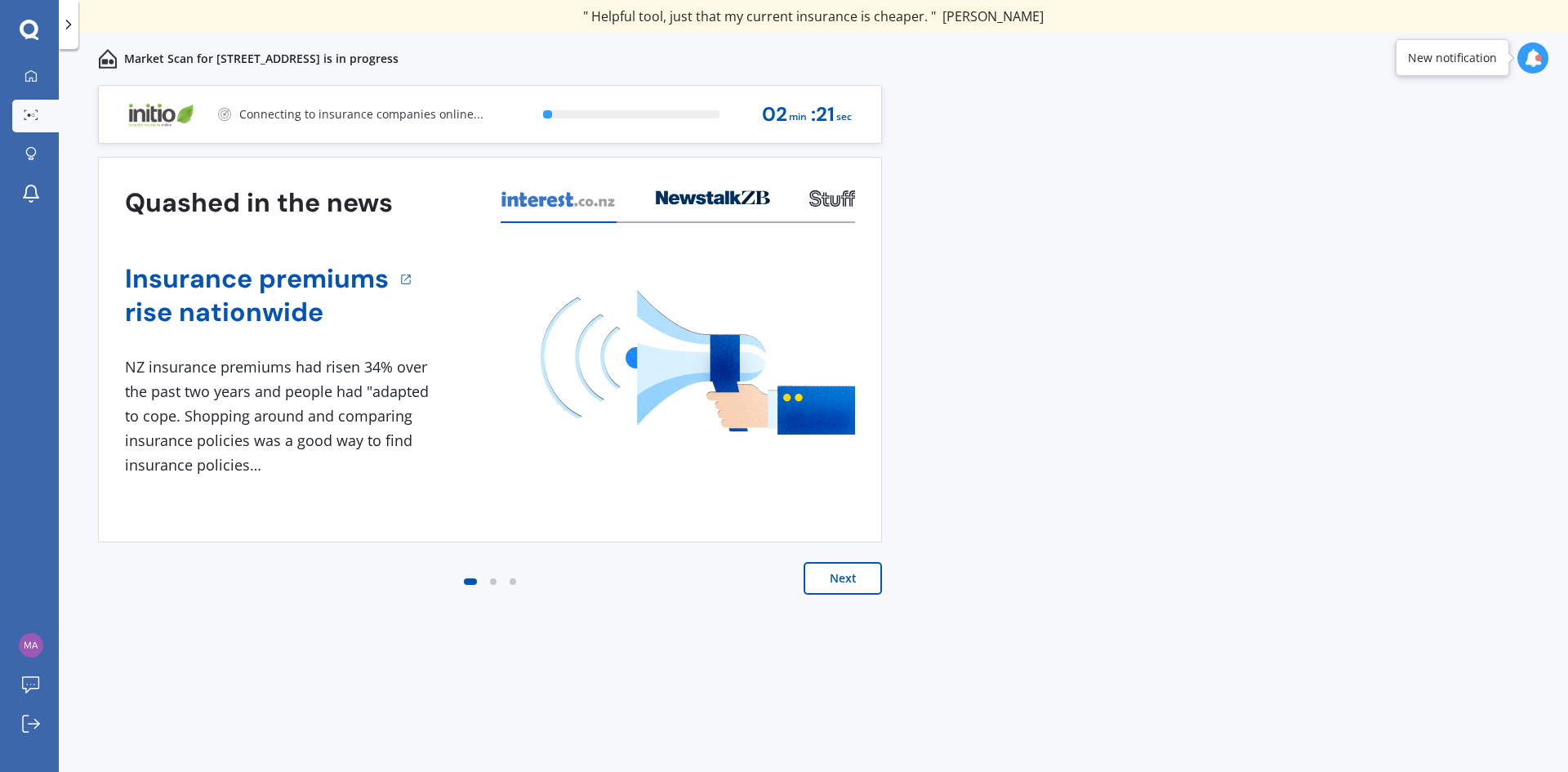
click at [868, 572] on button "Next" at bounding box center [843, 579] width 79 height 33
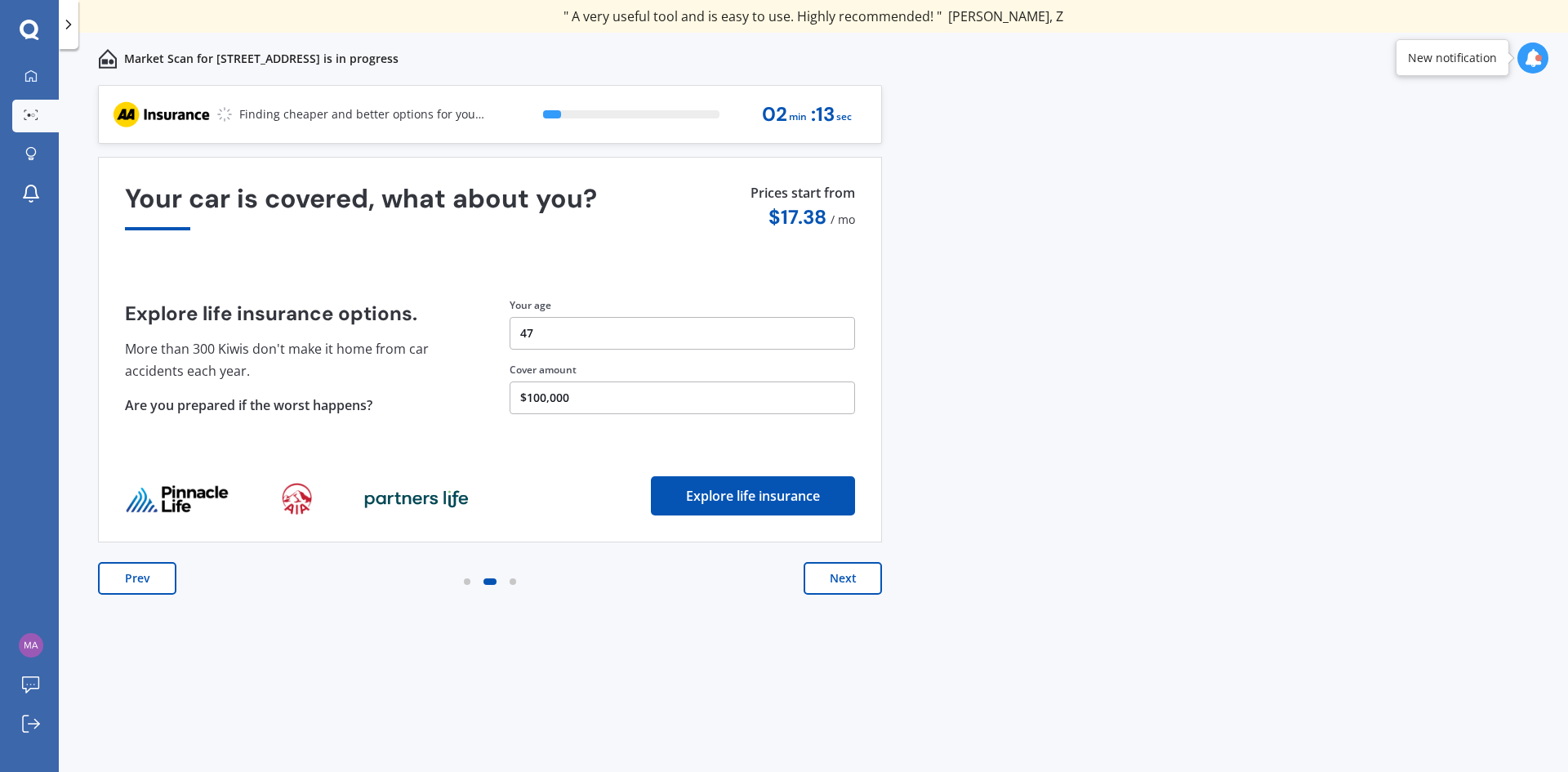
click at [854, 578] on button "Next" at bounding box center [843, 579] width 79 height 33
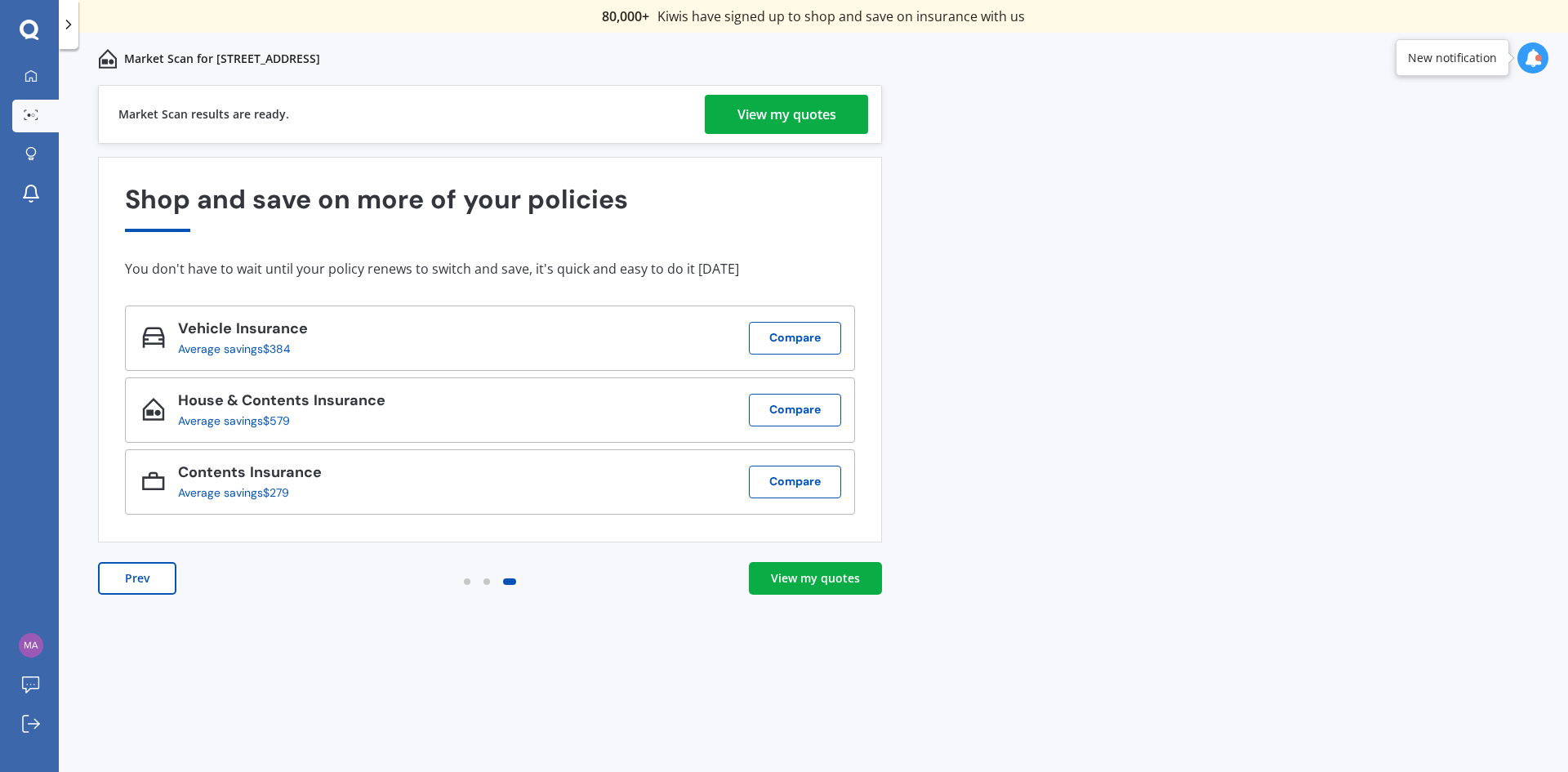
click at [776, 106] on div "View my quotes" at bounding box center [787, 115] width 99 height 39
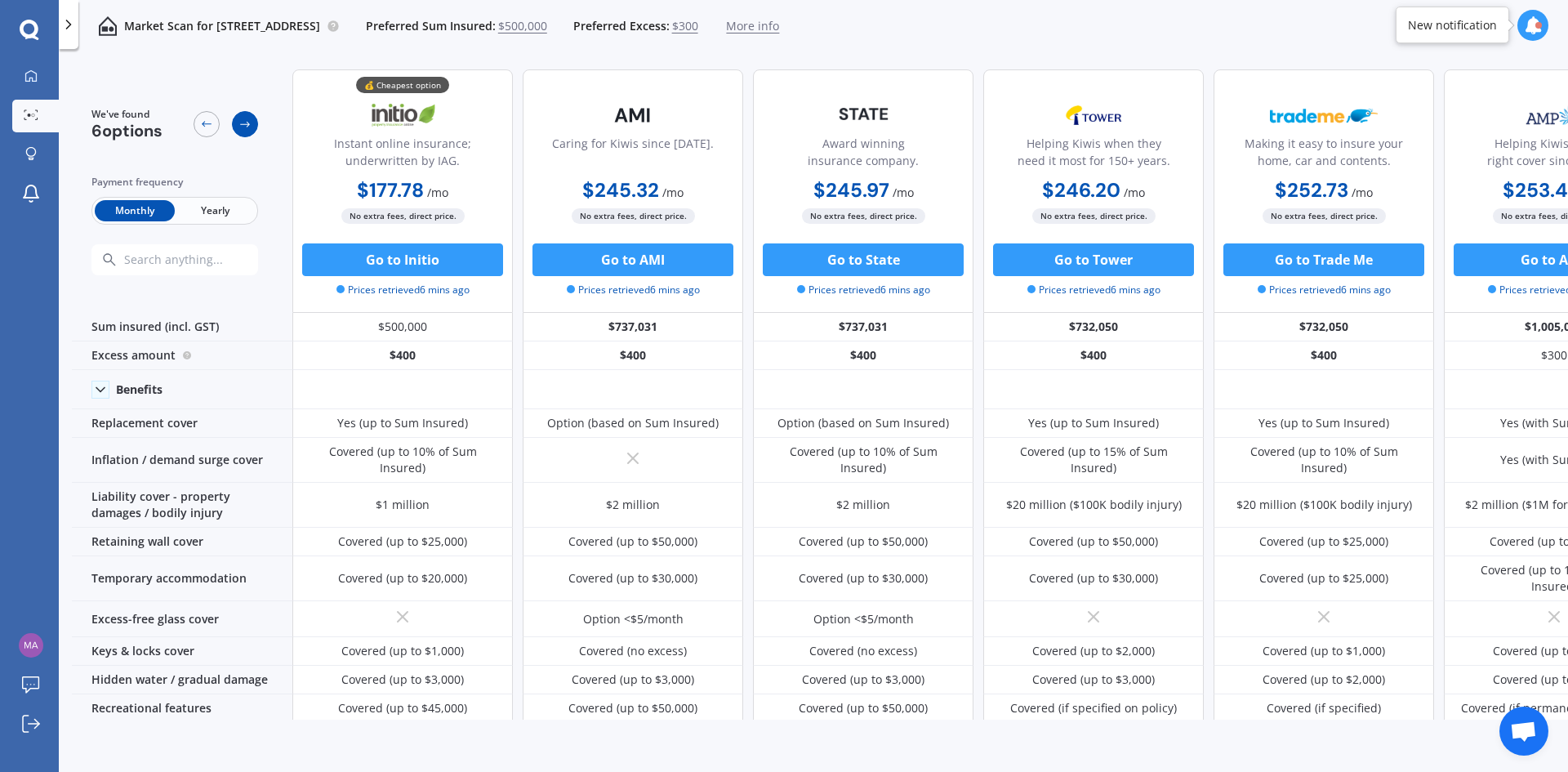
click at [245, 125] on icon at bounding box center [245, 123] width 13 height 13
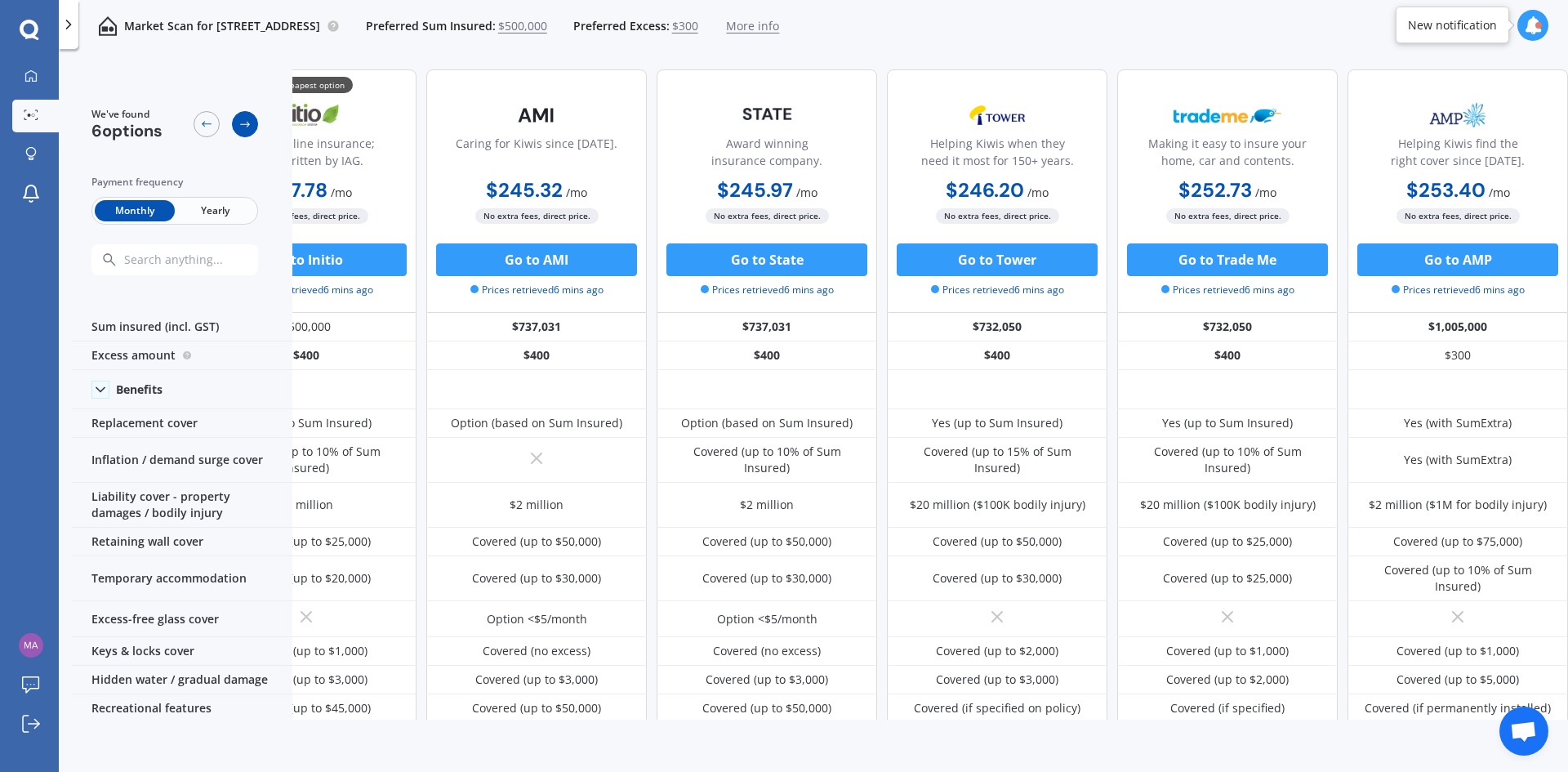
scroll to position [0, 105]
click at [245, 125] on icon at bounding box center [245, 123] width 13 height 13
click at [246, 125] on icon at bounding box center [245, 123] width 13 height 13
